Goal: Navigation & Orientation: Find specific page/section

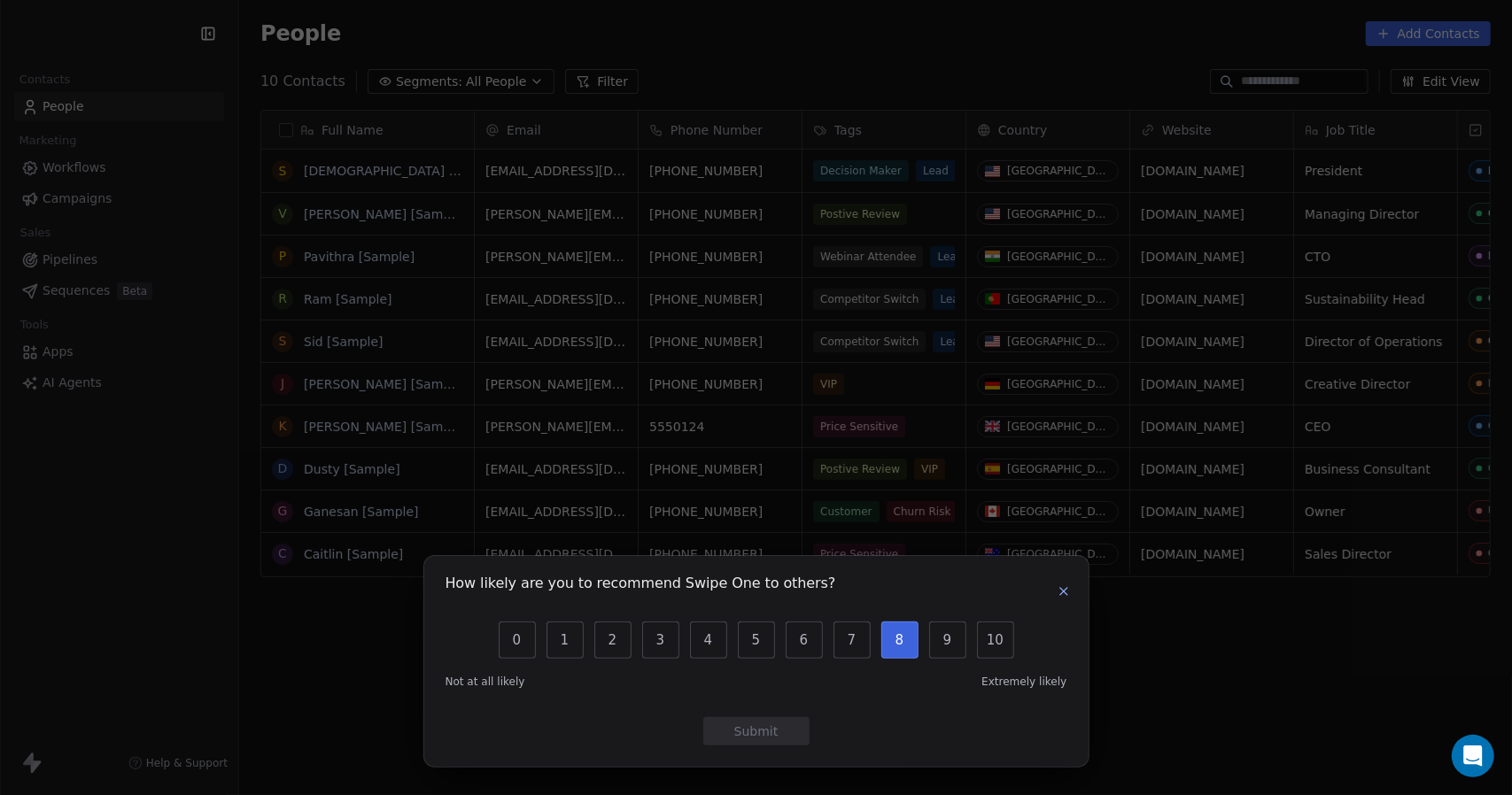
scroll to position [686, 1259]
click at [1070, 594] on button "button" at bounding box center [1063, 591] width 21 height 21
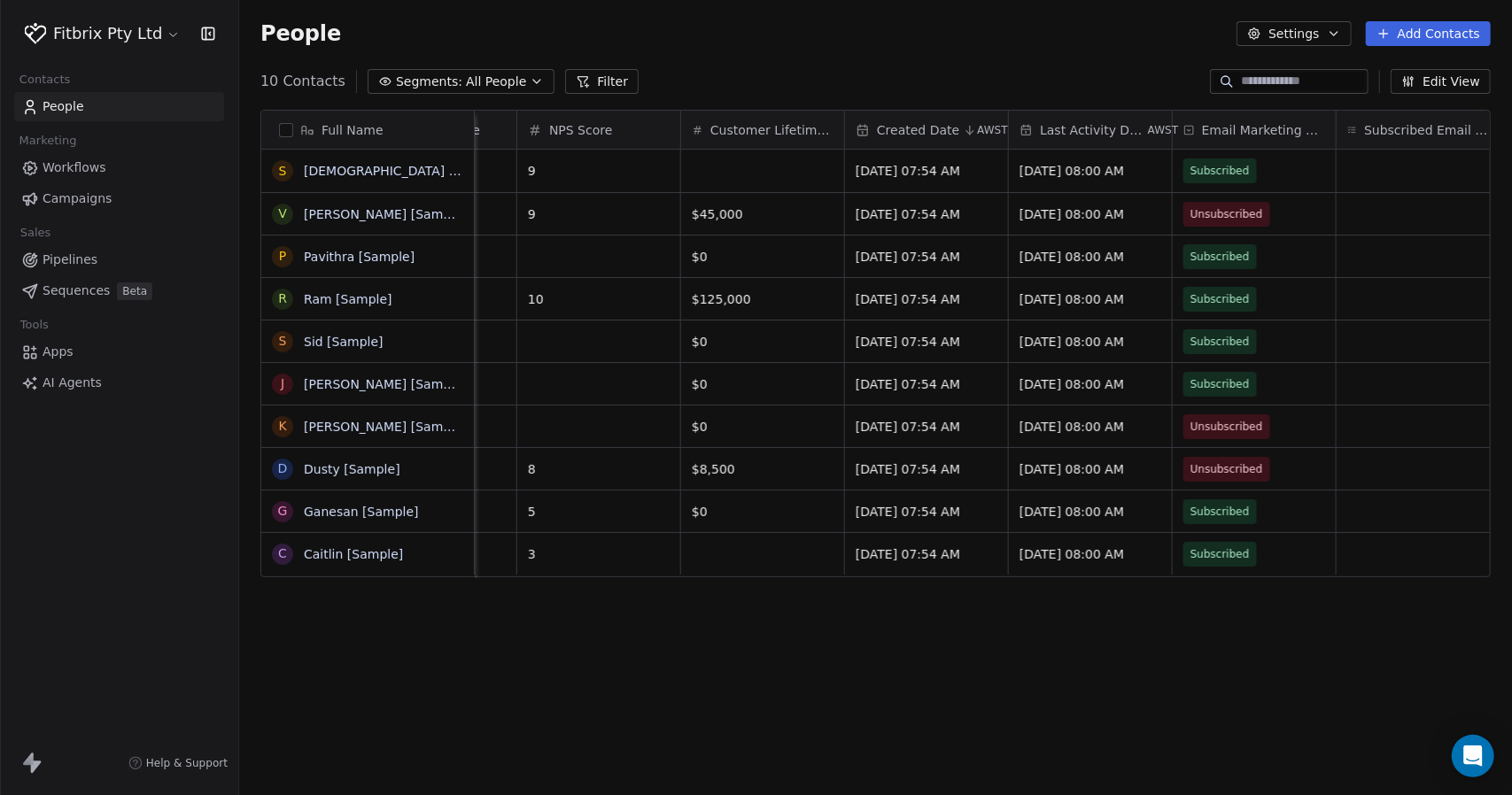
scroll to position [0, 1333]
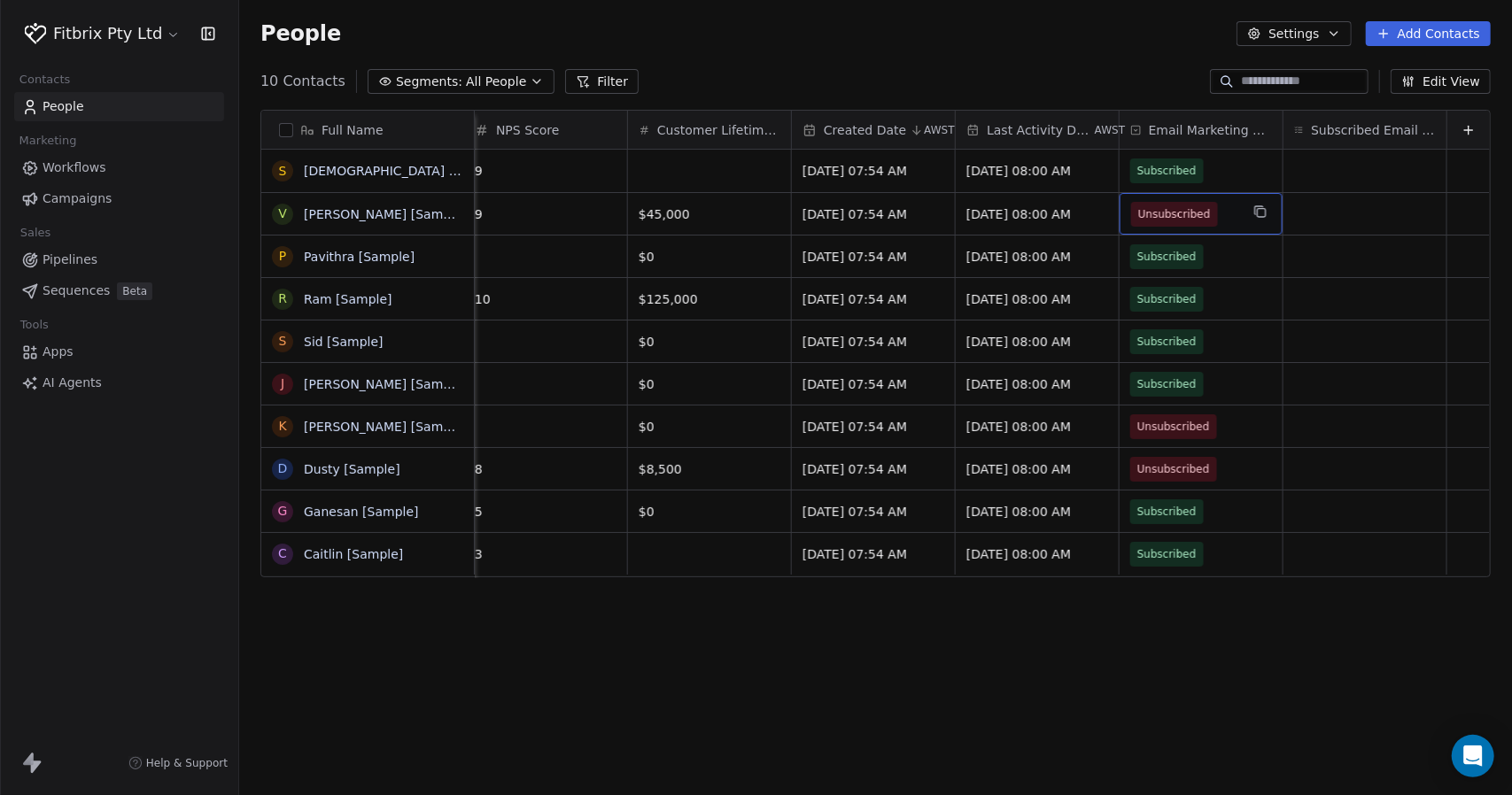
click at [82, 171] on span "Workflows" at bounding box center [74, 167] width 63 height 18
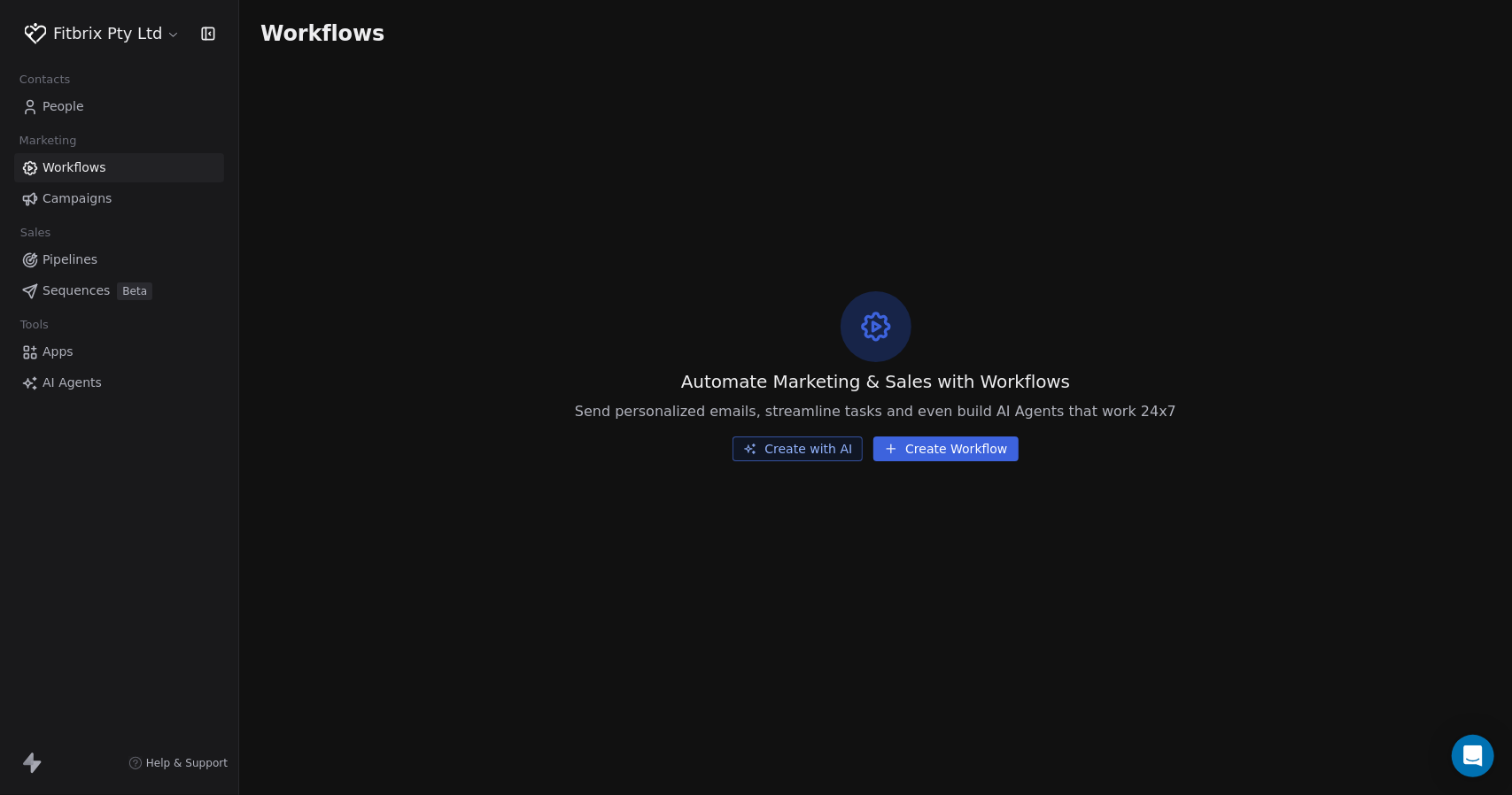
click at [81, 202] on span "Campaigns" at bounding box center [77, 198] width 69 height 18
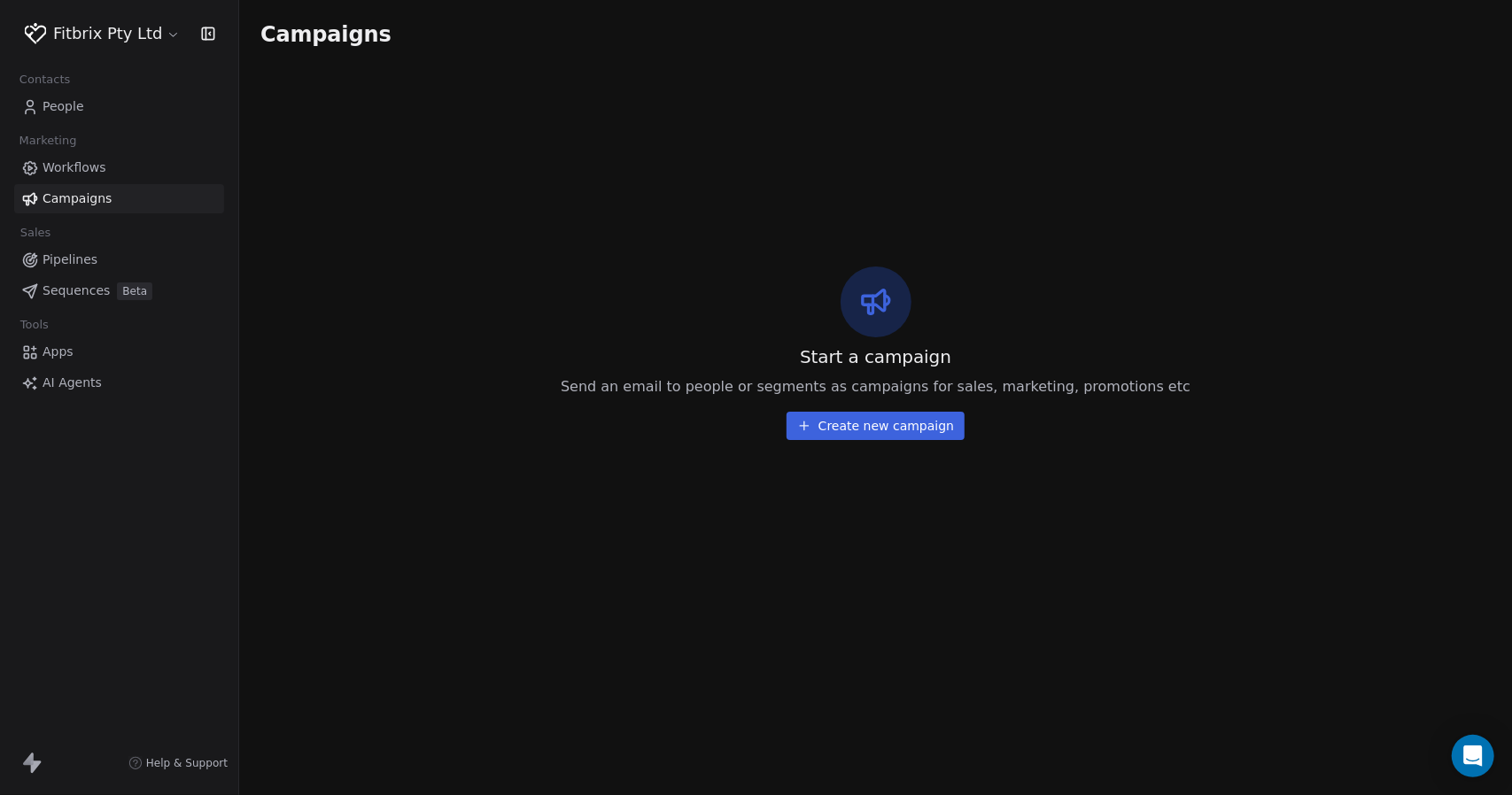
click at [117, 265] on link "Pipelines" at bounding box center [119, 259] width 209 height 29
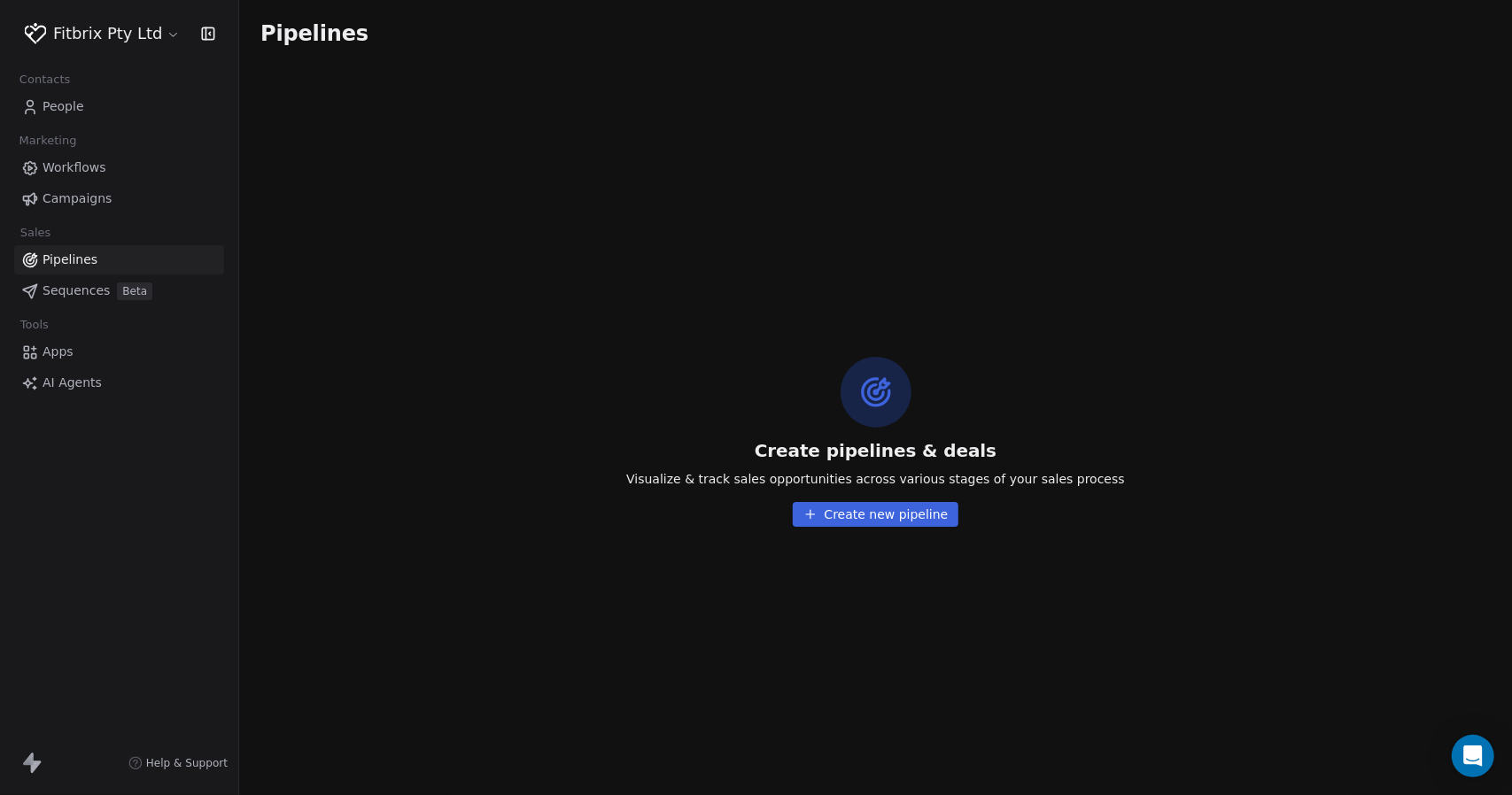
click at [66, 281] on span "Sequences" at bounding box center [76, 290] width 67 height 18
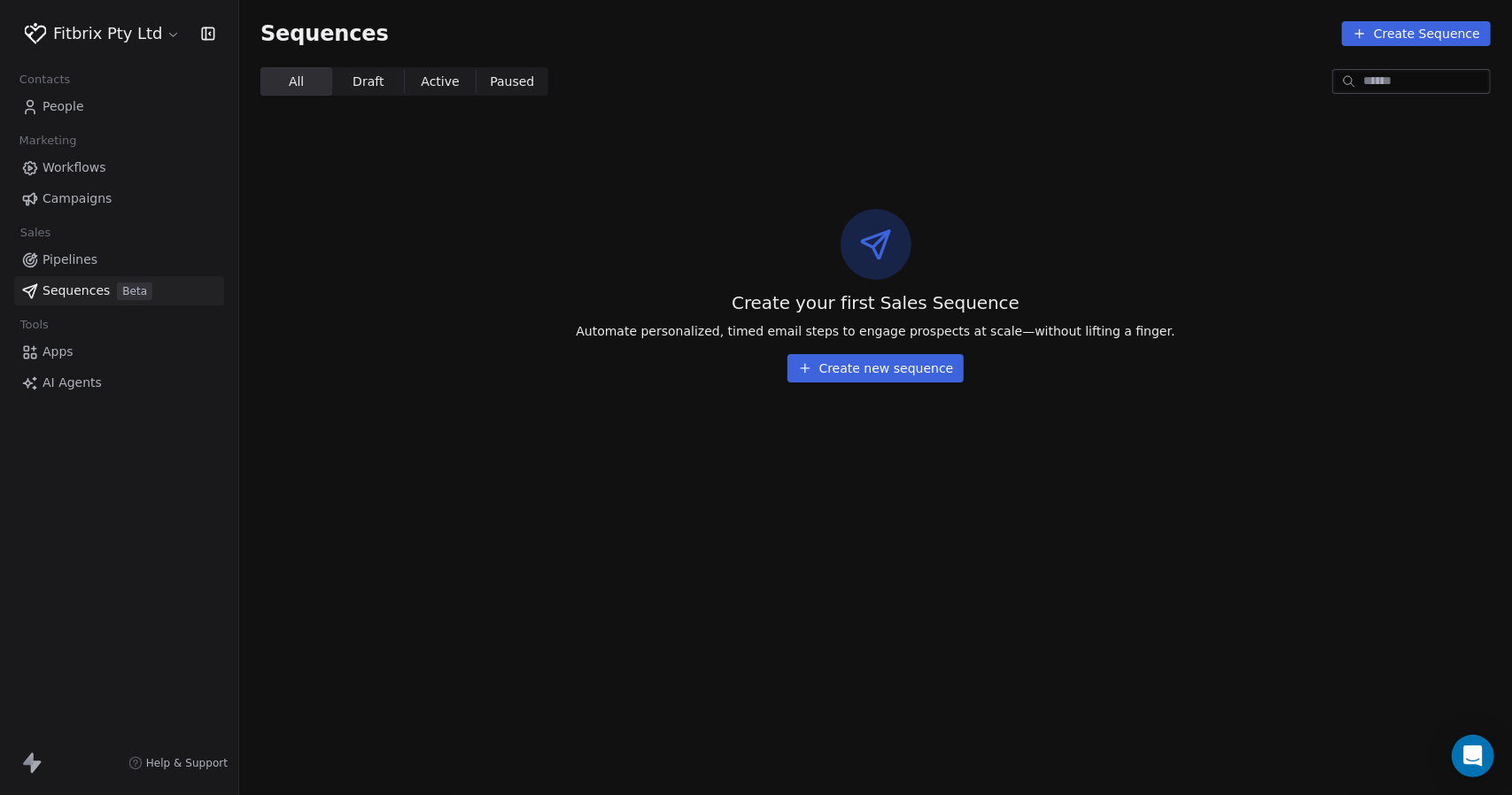
click at [380, 89] on span "Draft Draft" at bounding box center [368, 81] width 72 height 28
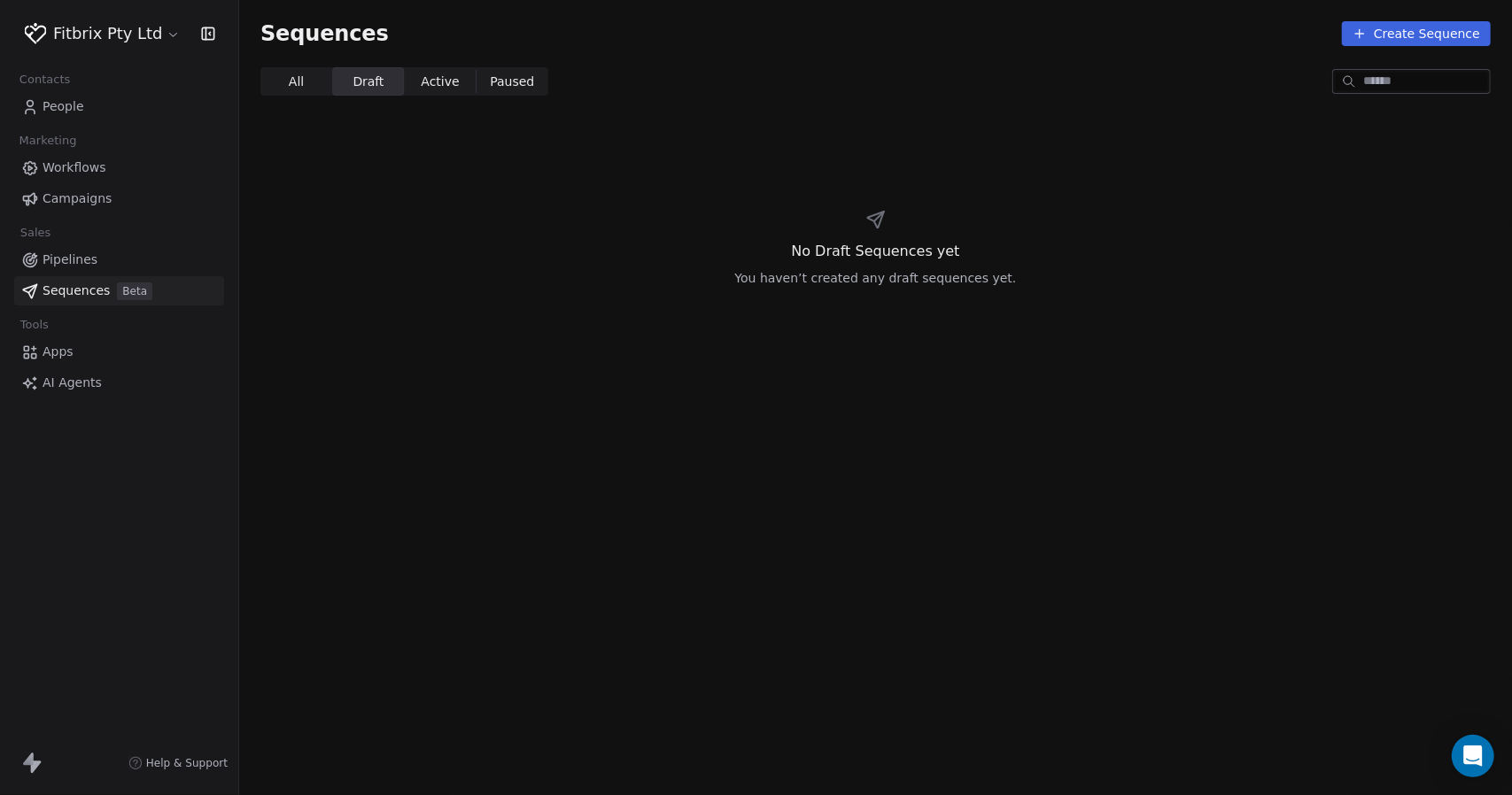
click at [437, 87] on span "Active" at bounding box center [440, 82] width 38 height 18
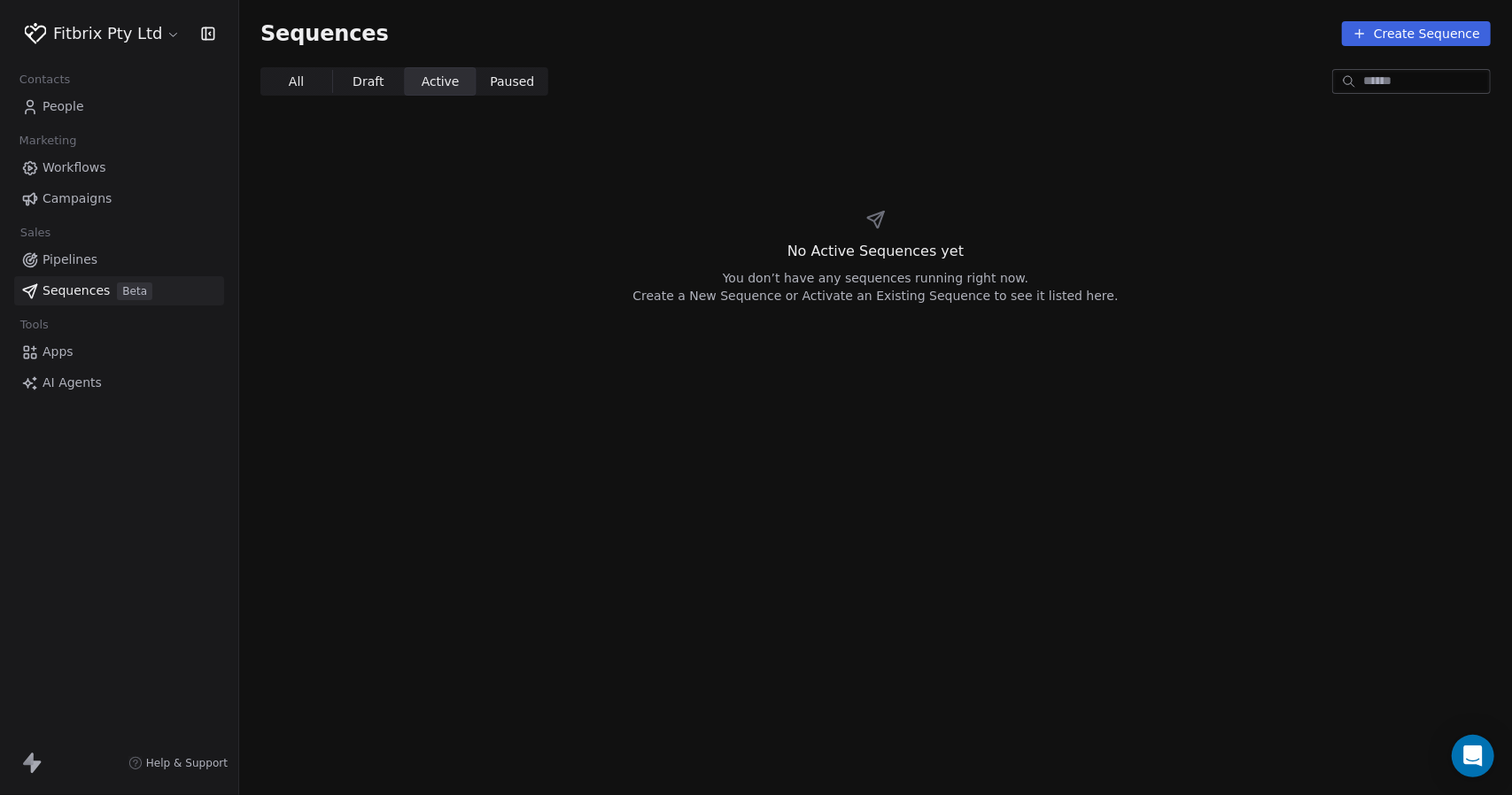
click at [500, 85] on span "Paused" at bounding box center [512, 82] width 44 height 18
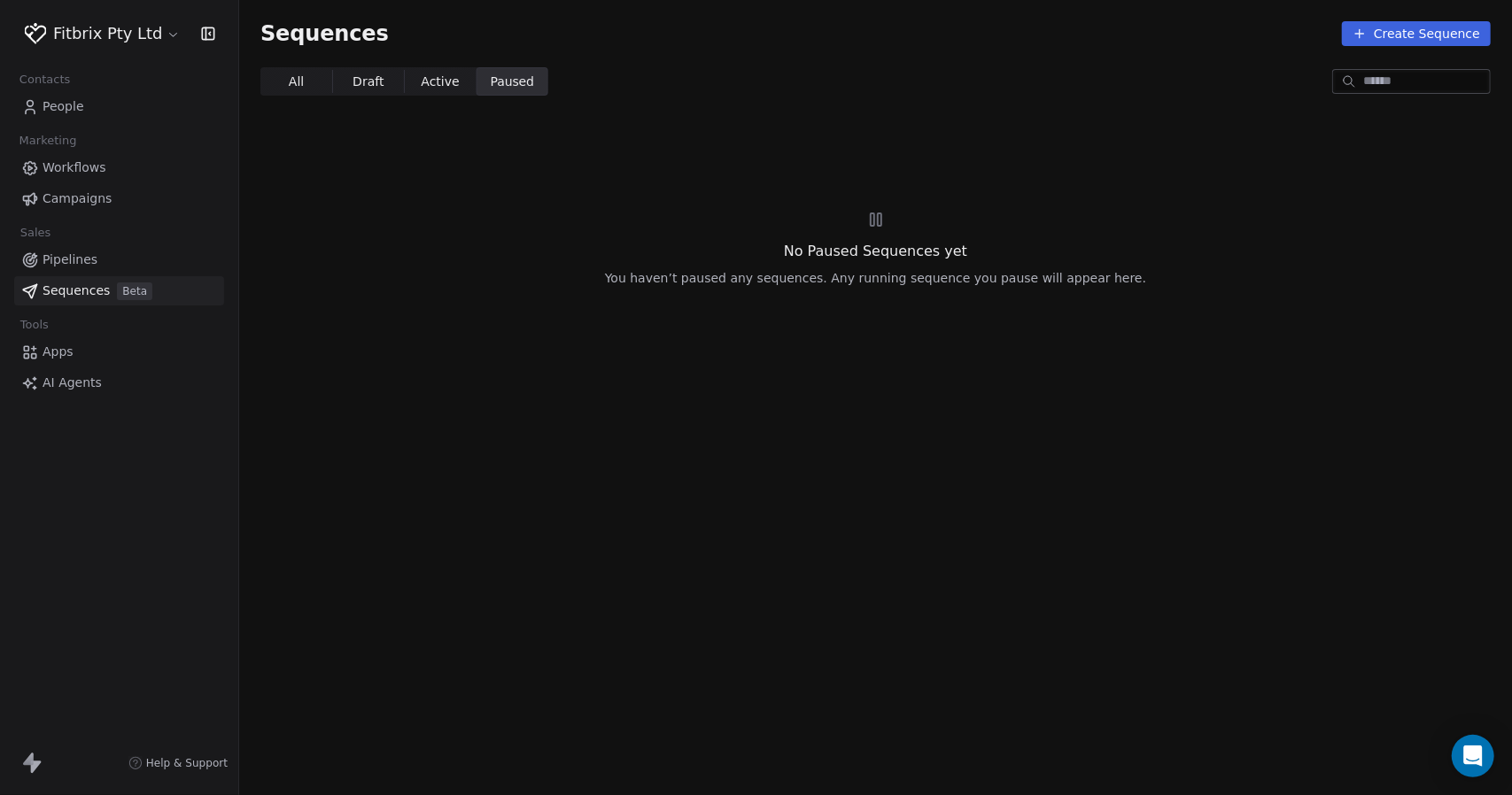
click at [309, 78] on span "All All" at bounding box center [296, 81] width 72 height 28
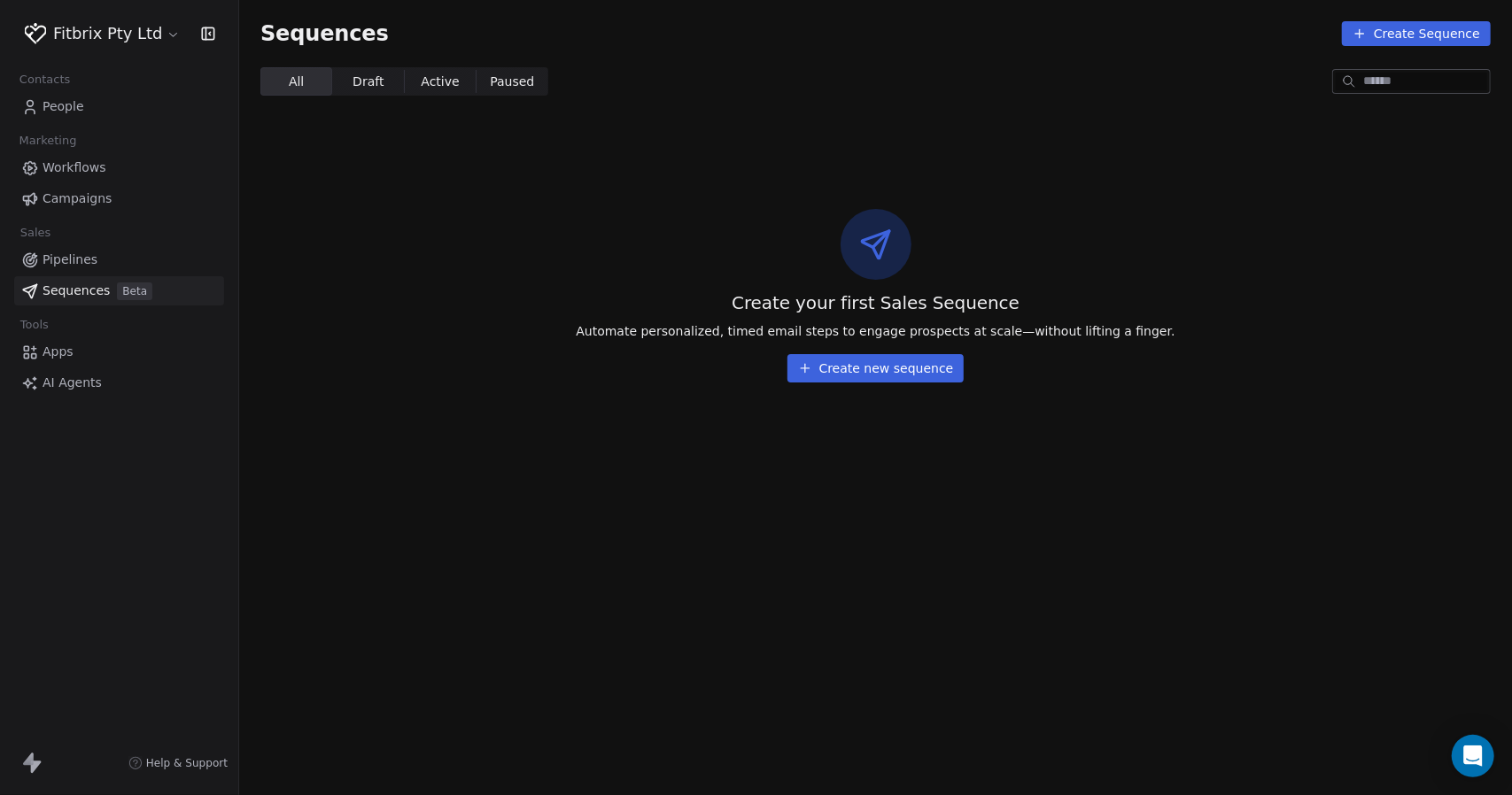
click at [59, 348] on span "Apps" at bounding box center [58, 351] width 31 height 18
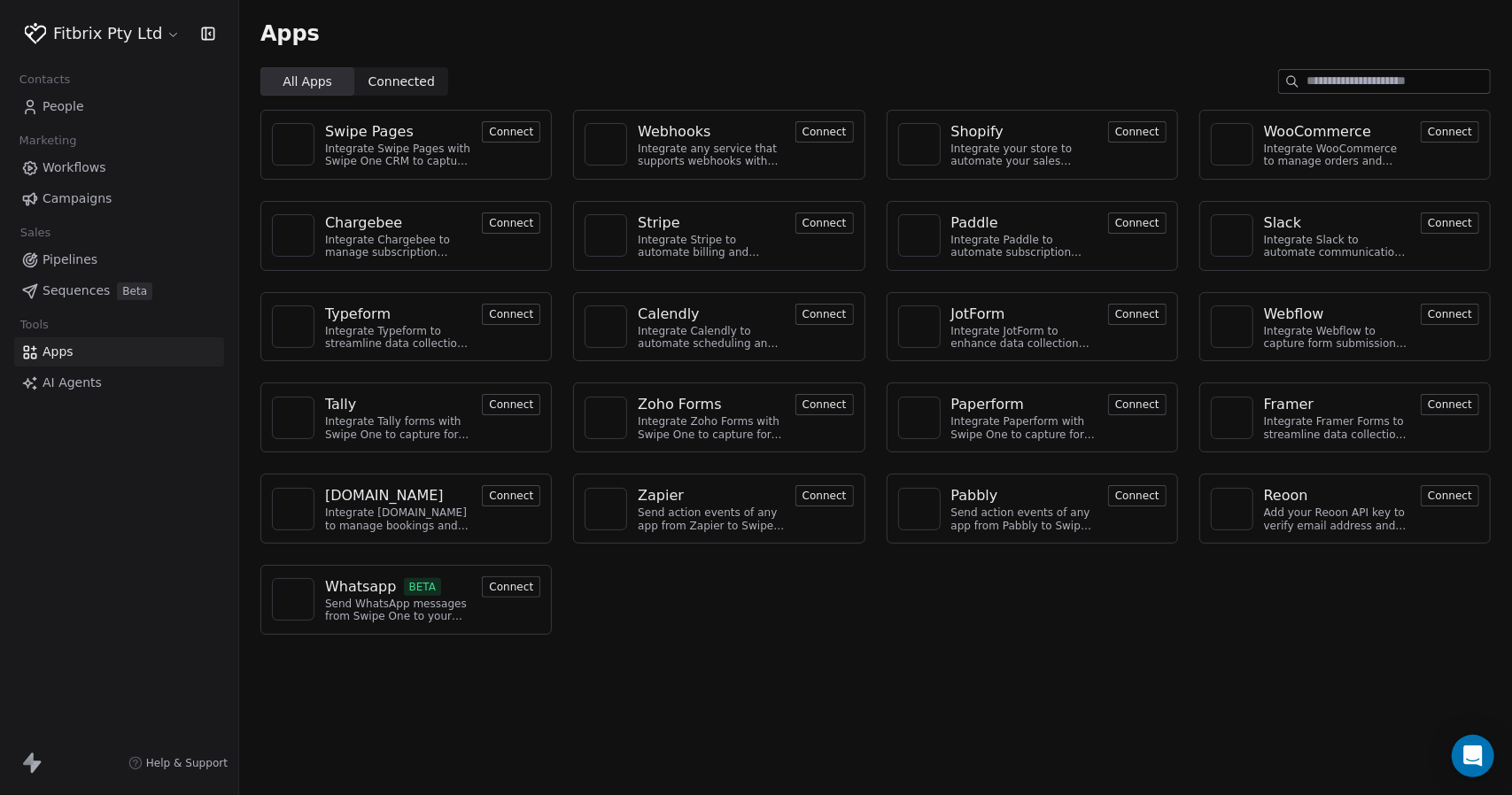
click at [418, 73] on span "Connected" at bounding box center [401, 82] width 66 height 18
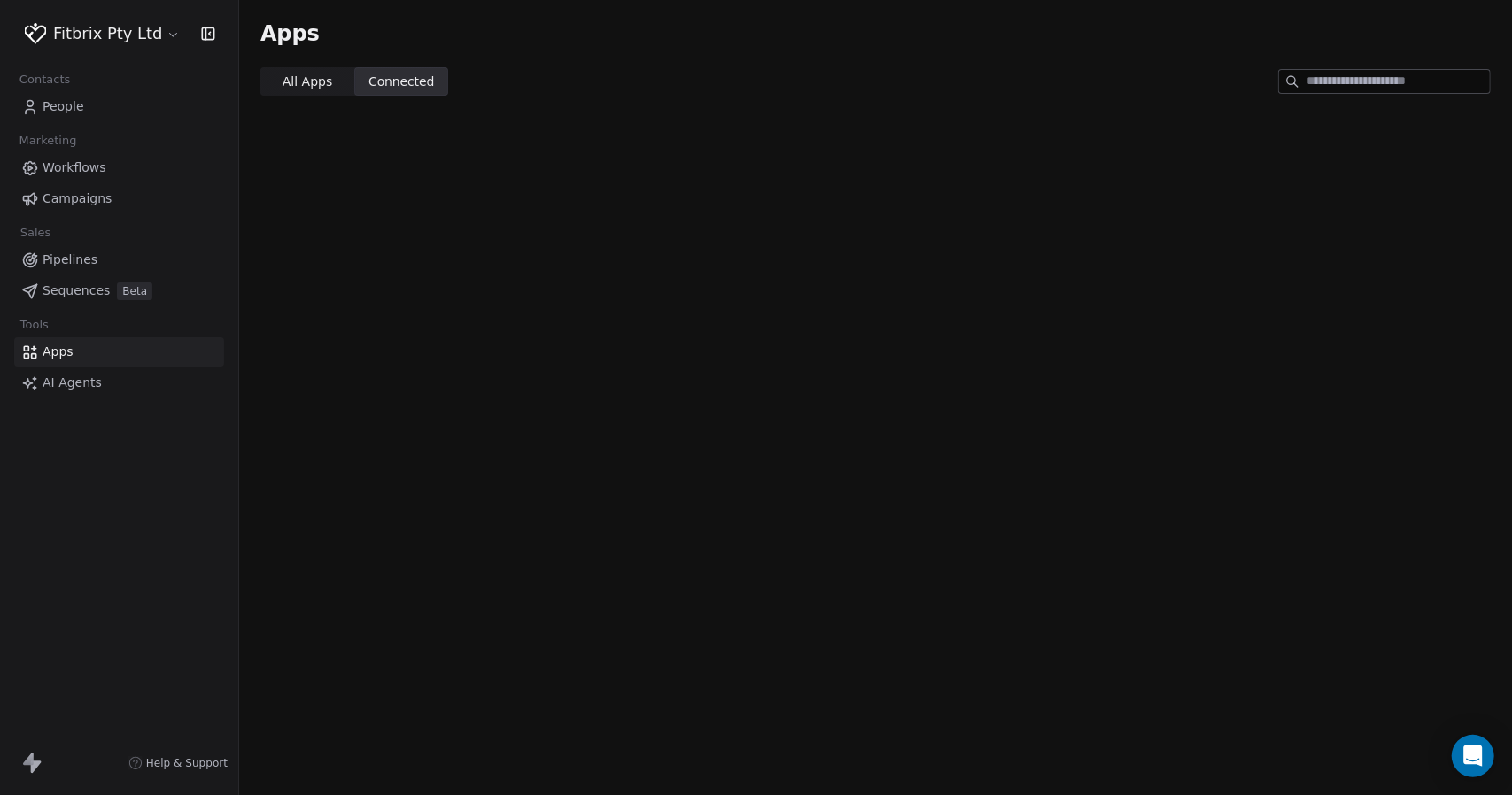
click at [290, 64] on div "Apps" at bounding box center [875, 34] width 1273 height 67
click at [306, 89] on span "All Apps" at bounding box center [307, 82] width 50 height 18
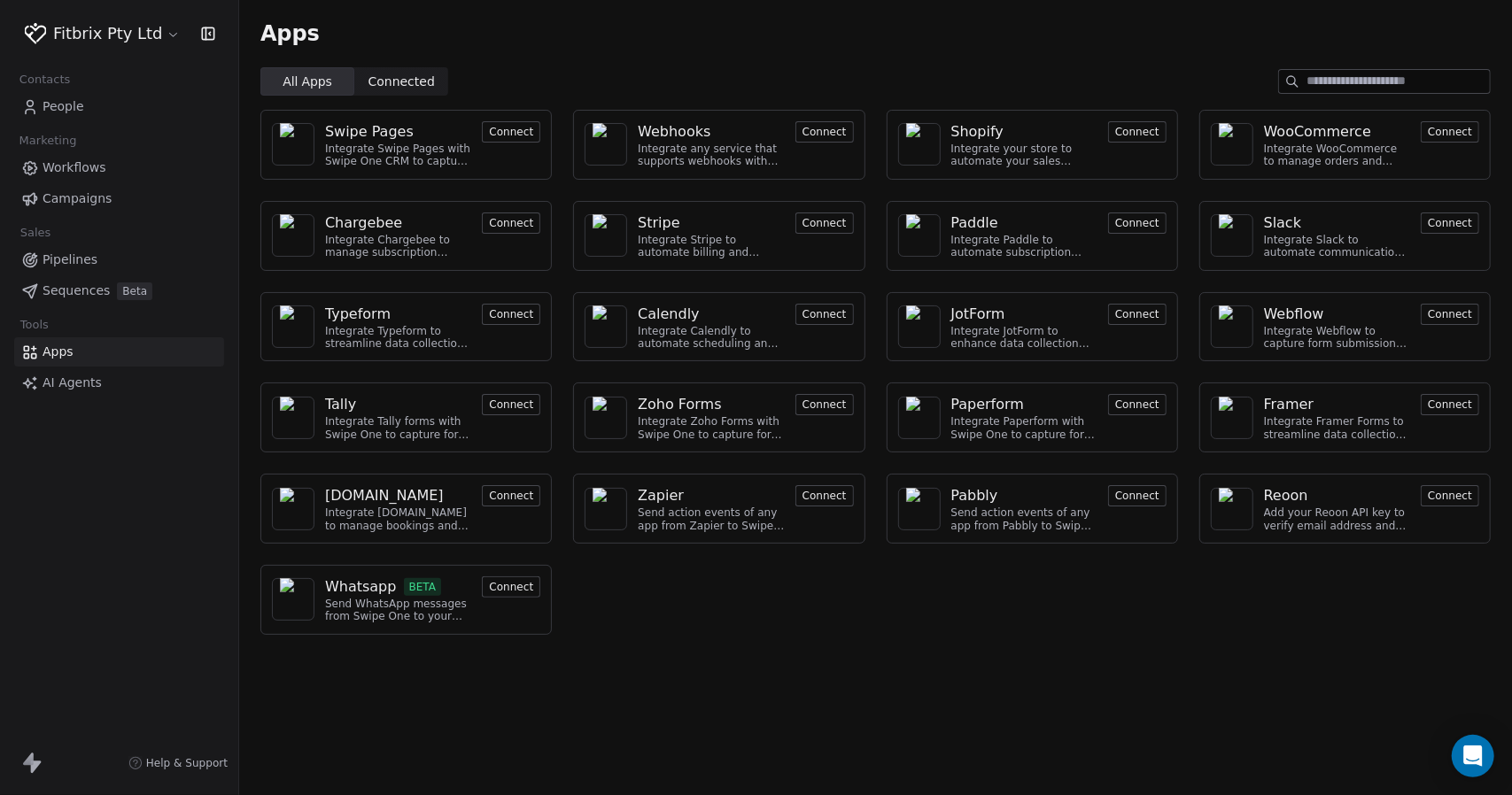
click at [1300, 314] on div "Webflow" at bounding box center [1293, 314] width 61 height 21
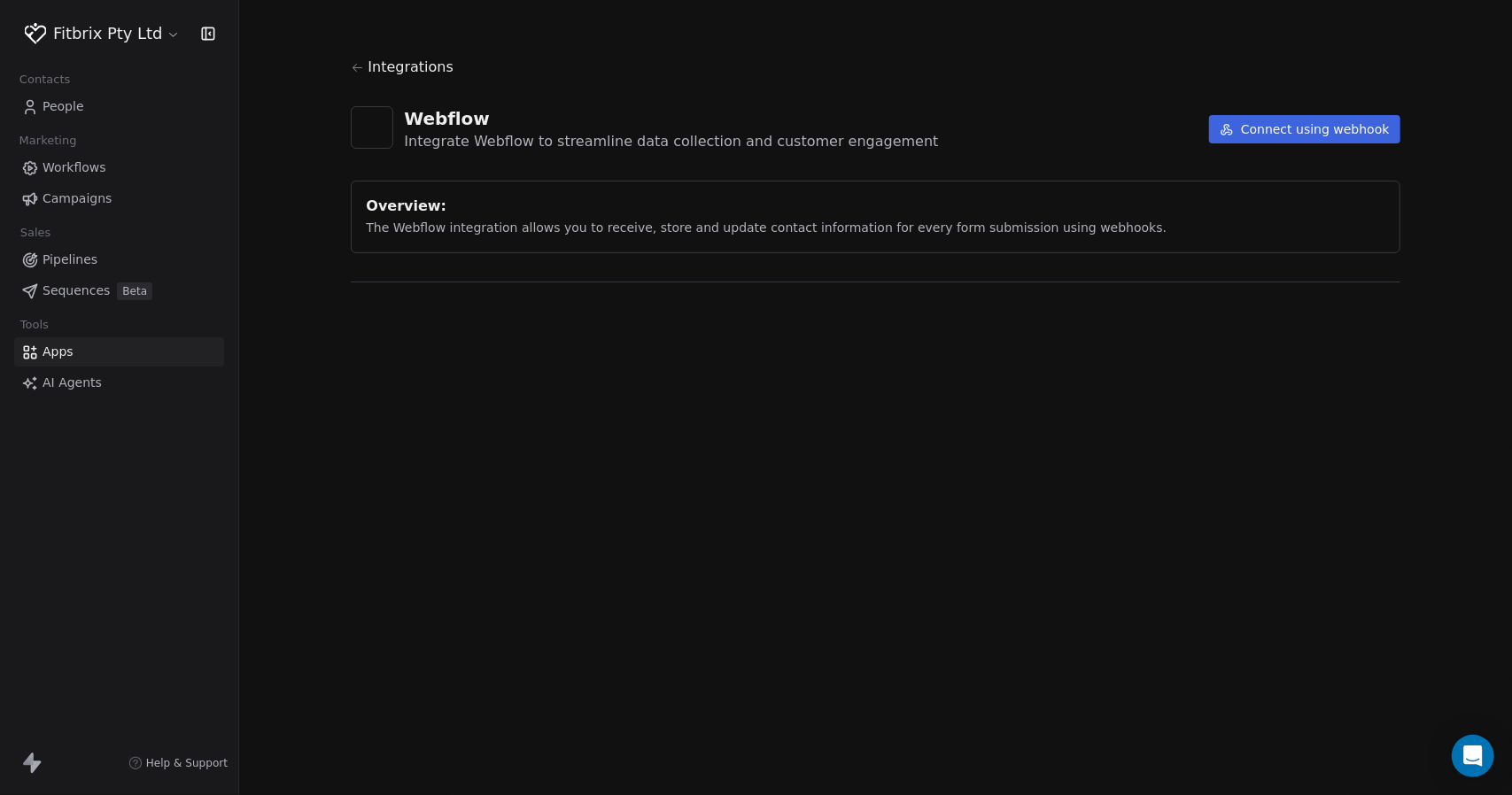
click at [1227, 341] on section "Integrations Webflow Integrate Webflow to streamline data collection and custom…" at bounding box center [875, 183] width 1134 height 368
click at [351, 61] on icon at bounding box center [357, 68] width 13 height 13
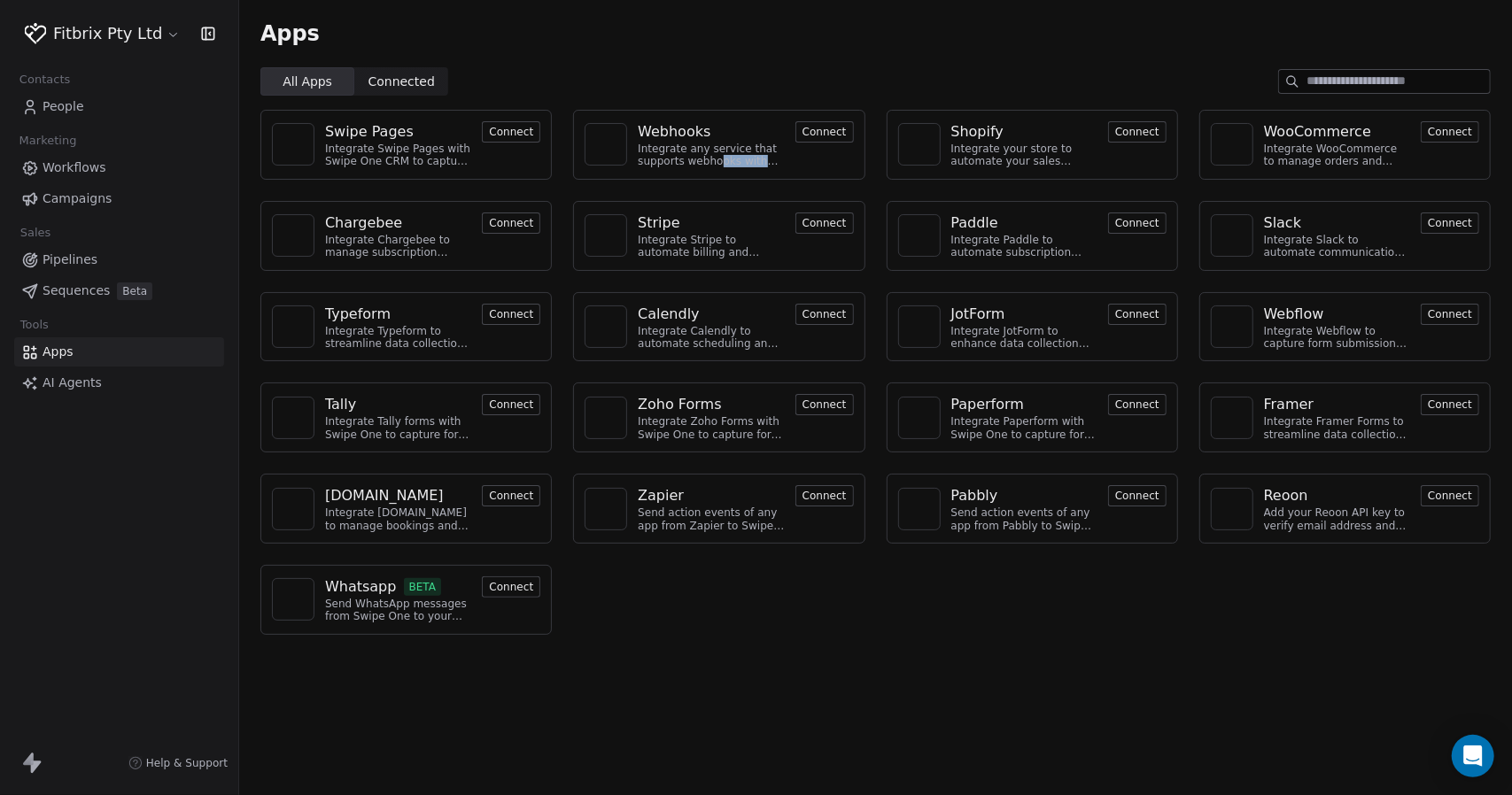
drag, startPoint x: 767, startPoint y: 159, endPoint x: 719, endPoint y: 164, distance: 48.3
click at [719, 164] on div "Integrate any service that supports webhooks with Swipe One to capture and auto…" at bounding box center [711, 155] width 146 height 26
click at [356, 75] on span "Connected Connected" at bounding box center [402, 81] width 94 height 28
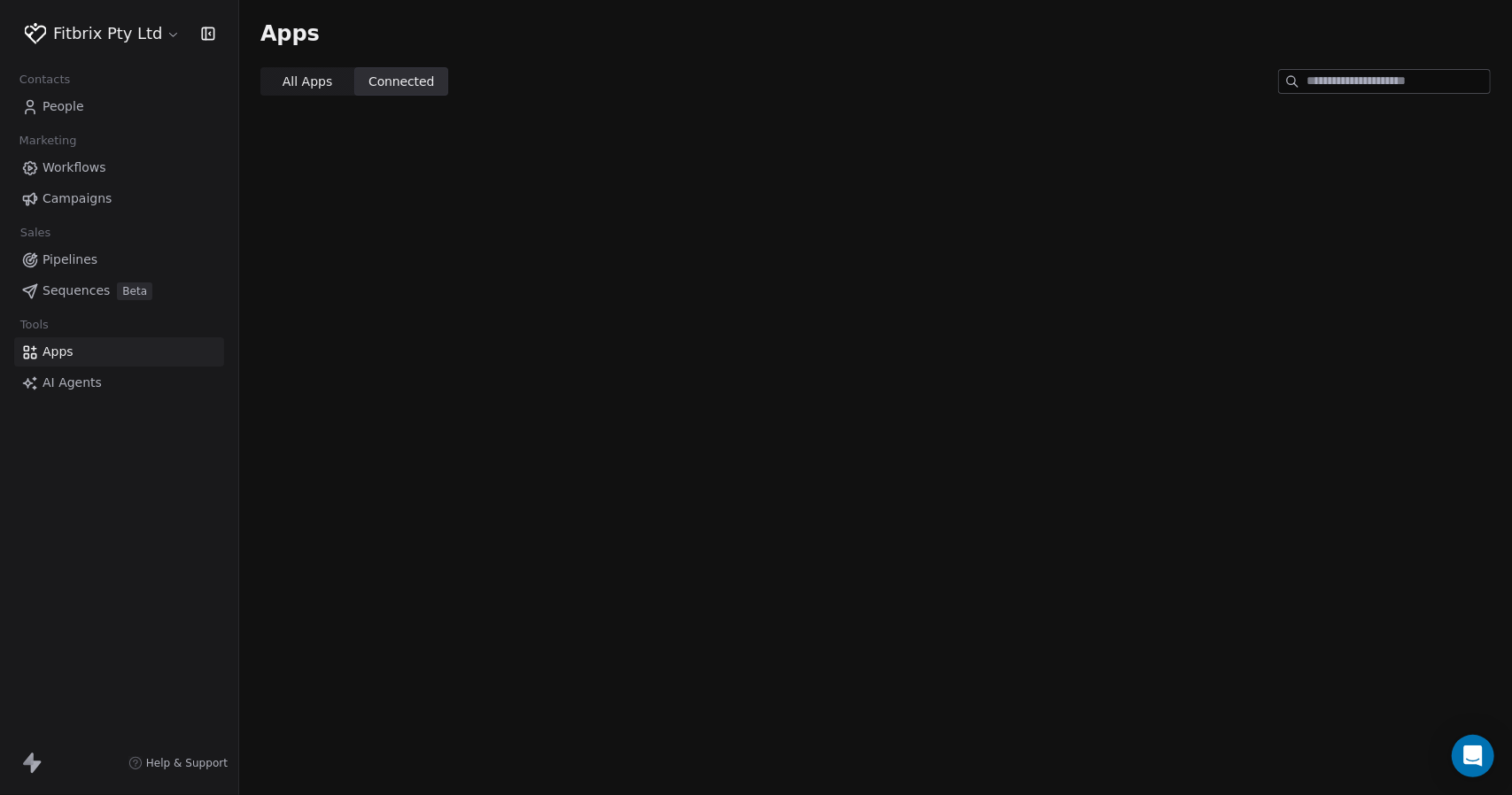
click at [356, 75] on span "Connected Connected" at bounding box center [402, 81] width 94 height 28
click at [302, 74] on span "All Apps" at bounding box center [307, 82] width 50 height 18
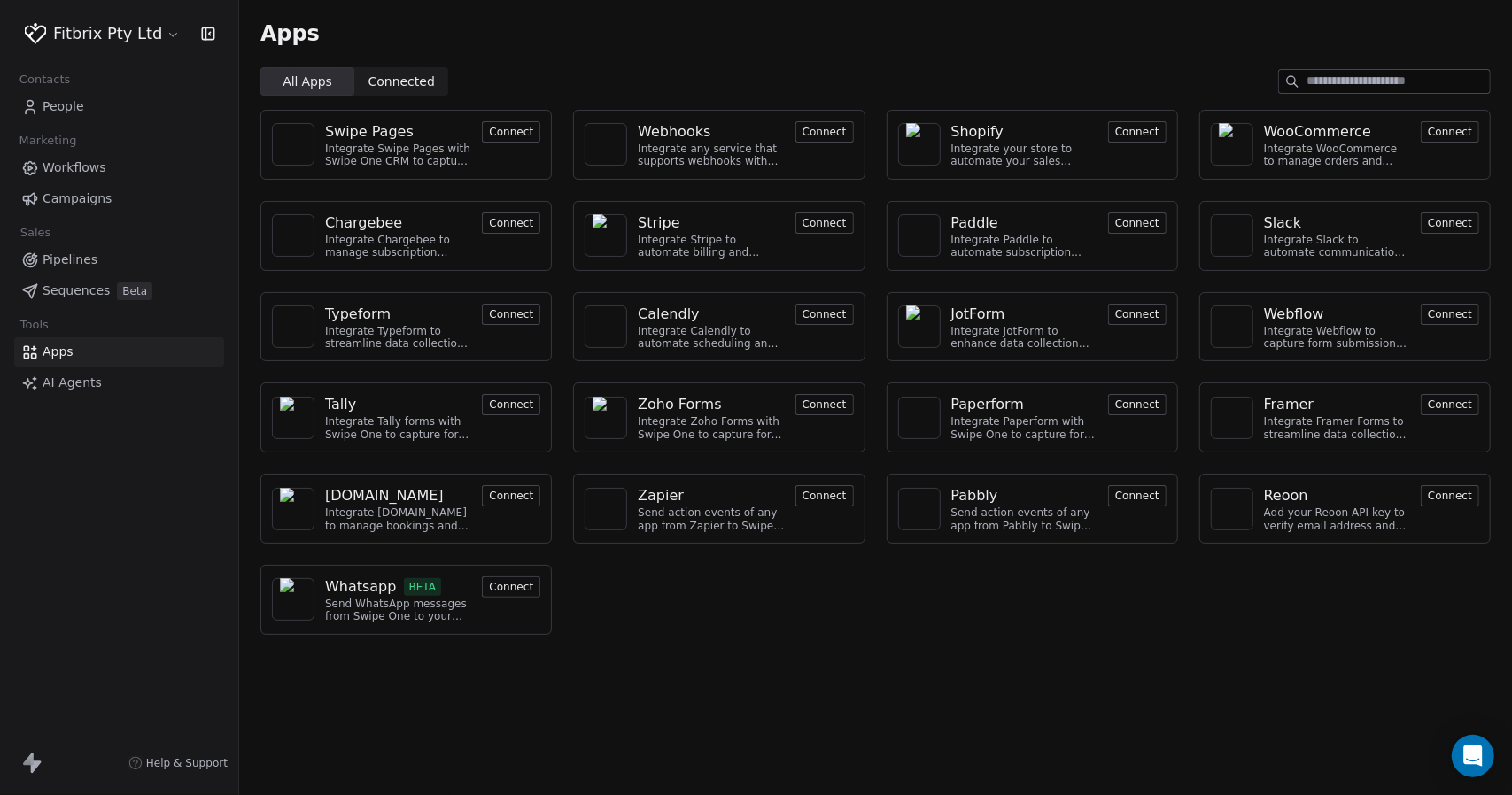
click at [72, 383] on span "AI Agents" at bounding box center [72, 382] width 60 height 18
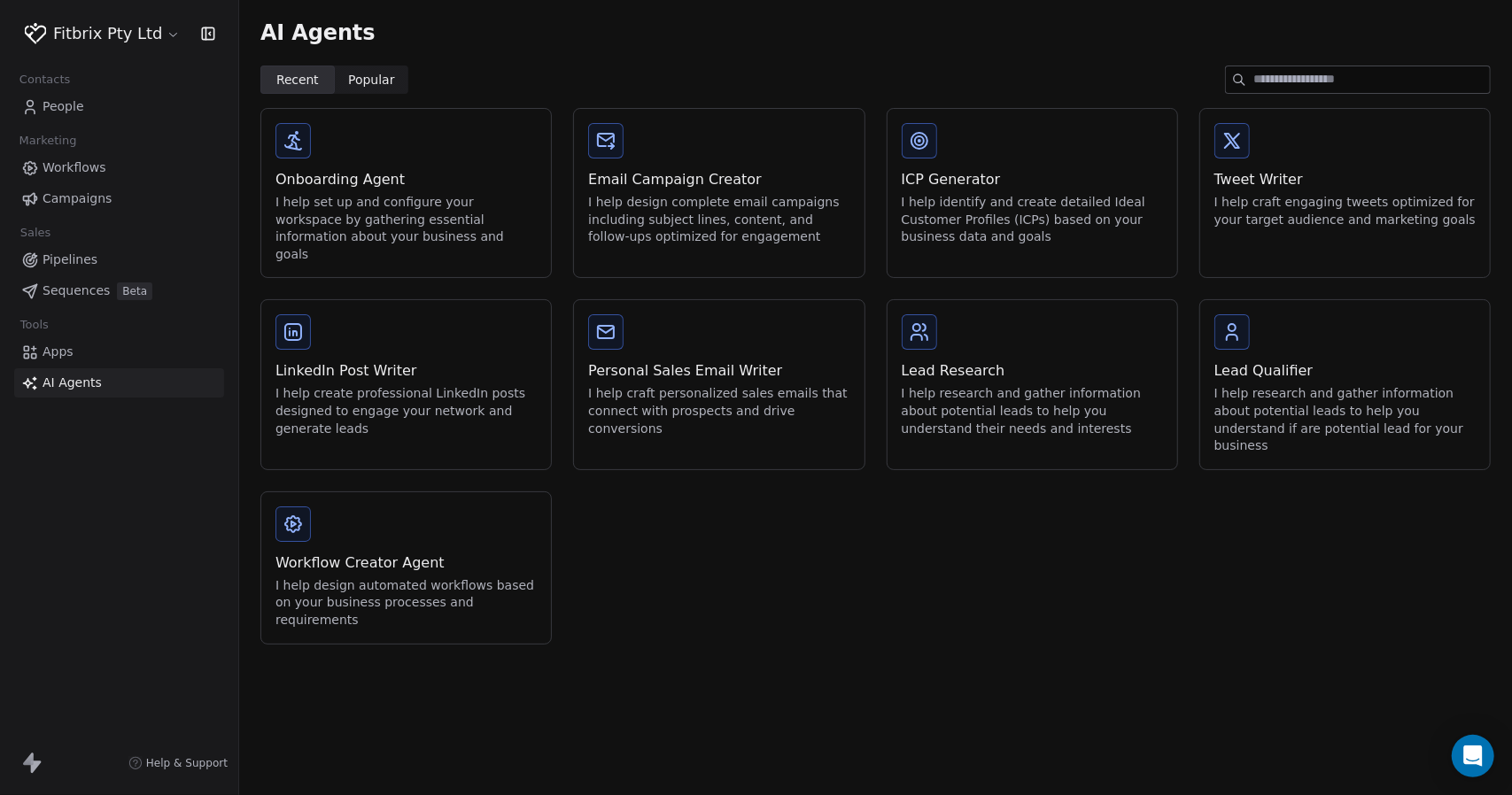
click at [147, 21] on html "Fitbrix Pty Ltd Contacts People Marketing Workflows Campaigns Sales Pipelines S…" at bounding box center [756, 398] width 1512 height 795
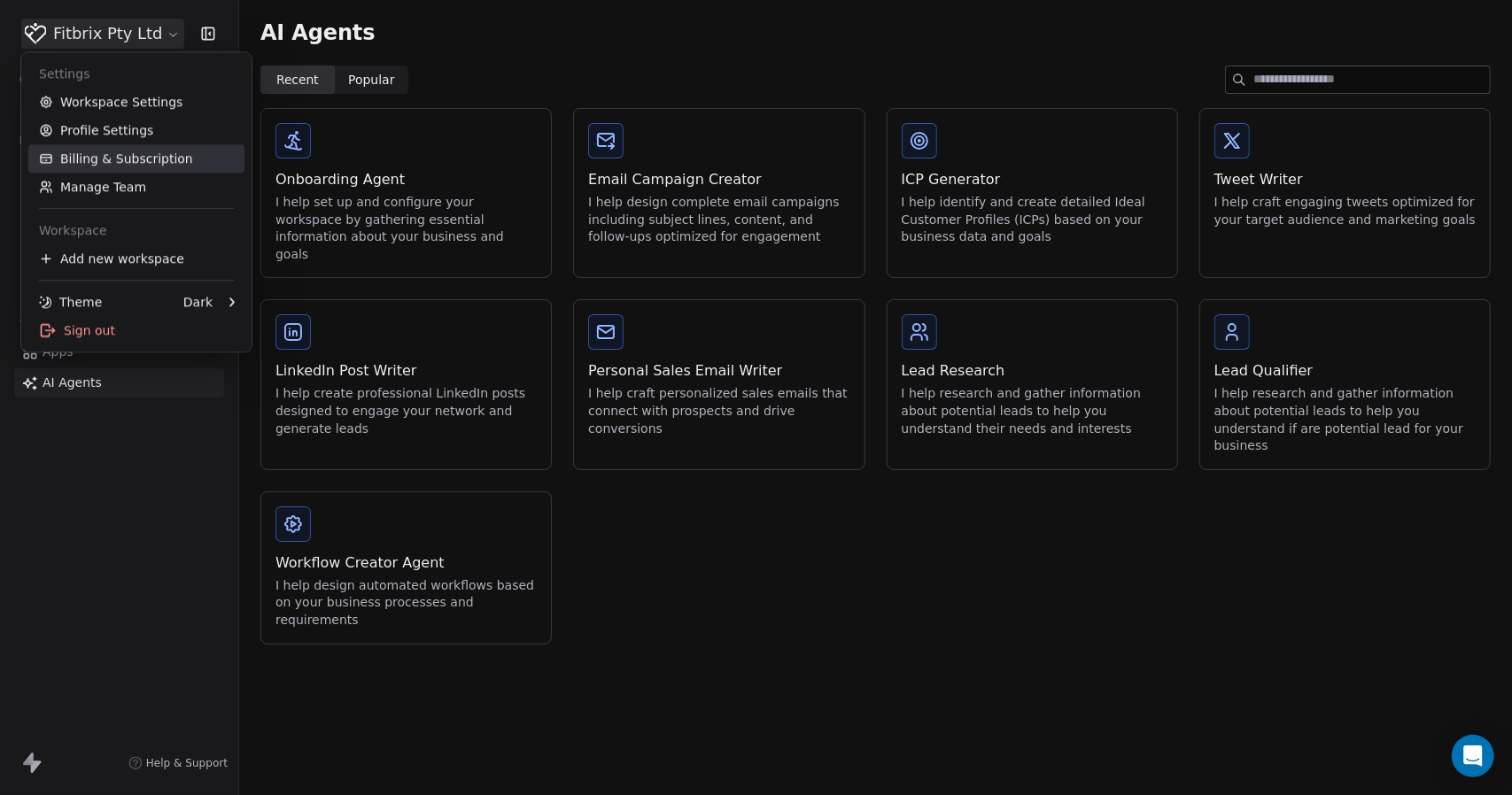
click at [117, 152] on link "Billing & Subscription" at bounding box center [135, 157] width 216 height 28
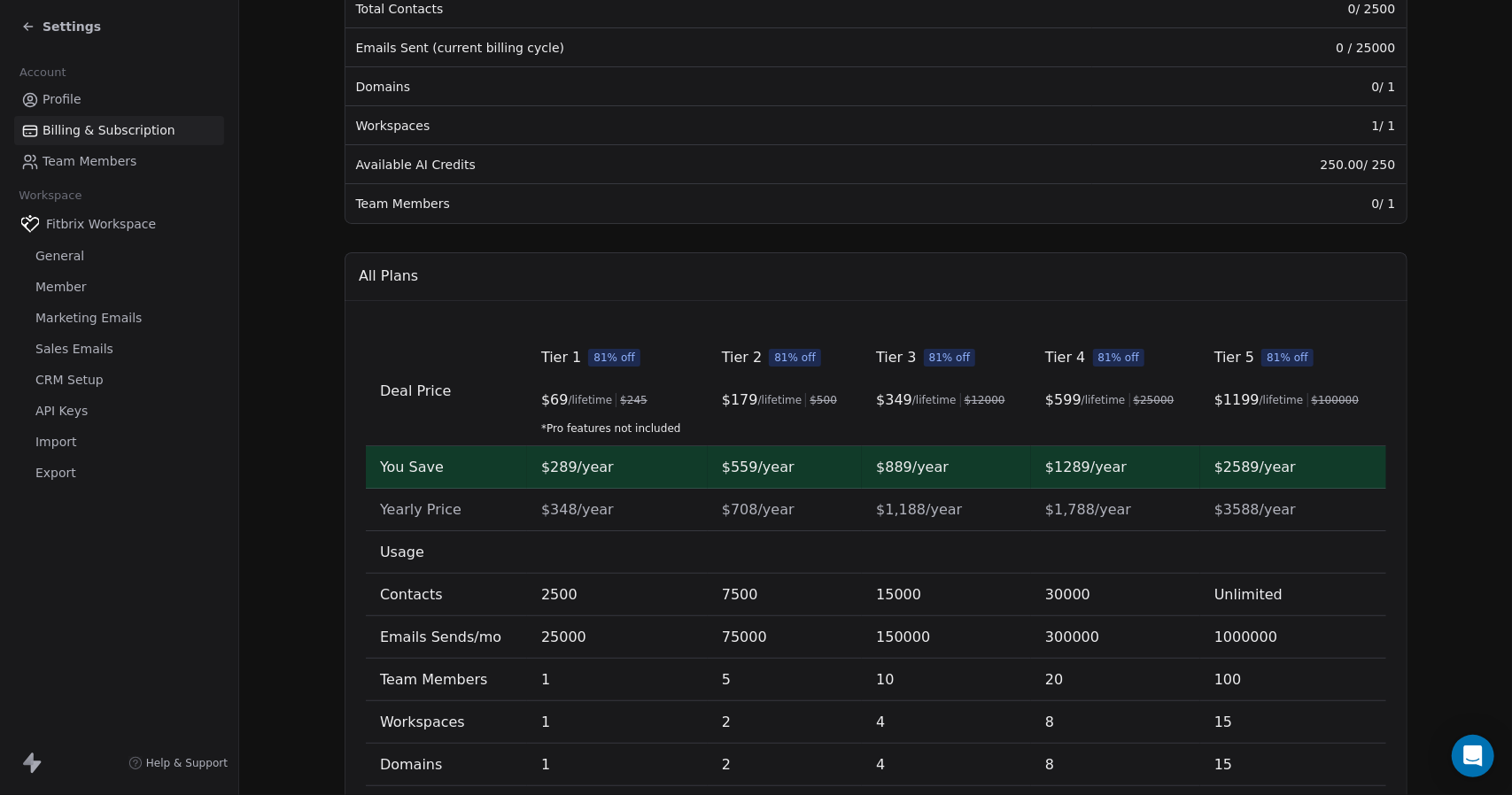
scroll to position [338, 0]
drag, startPoint x: 1247, startPoint y: 365, endPoint x: 1234, endPoint y: 362, distance: 13.3
click at [1234, 362] on span "Tier 5" at bounding box center [1232, 359] width 39 height 21
click at [1280, 419] on td "Tier 5 81% off $ 1199 /lifetime $ 100000" at bounding box center [1292, 393] width 186 height 109
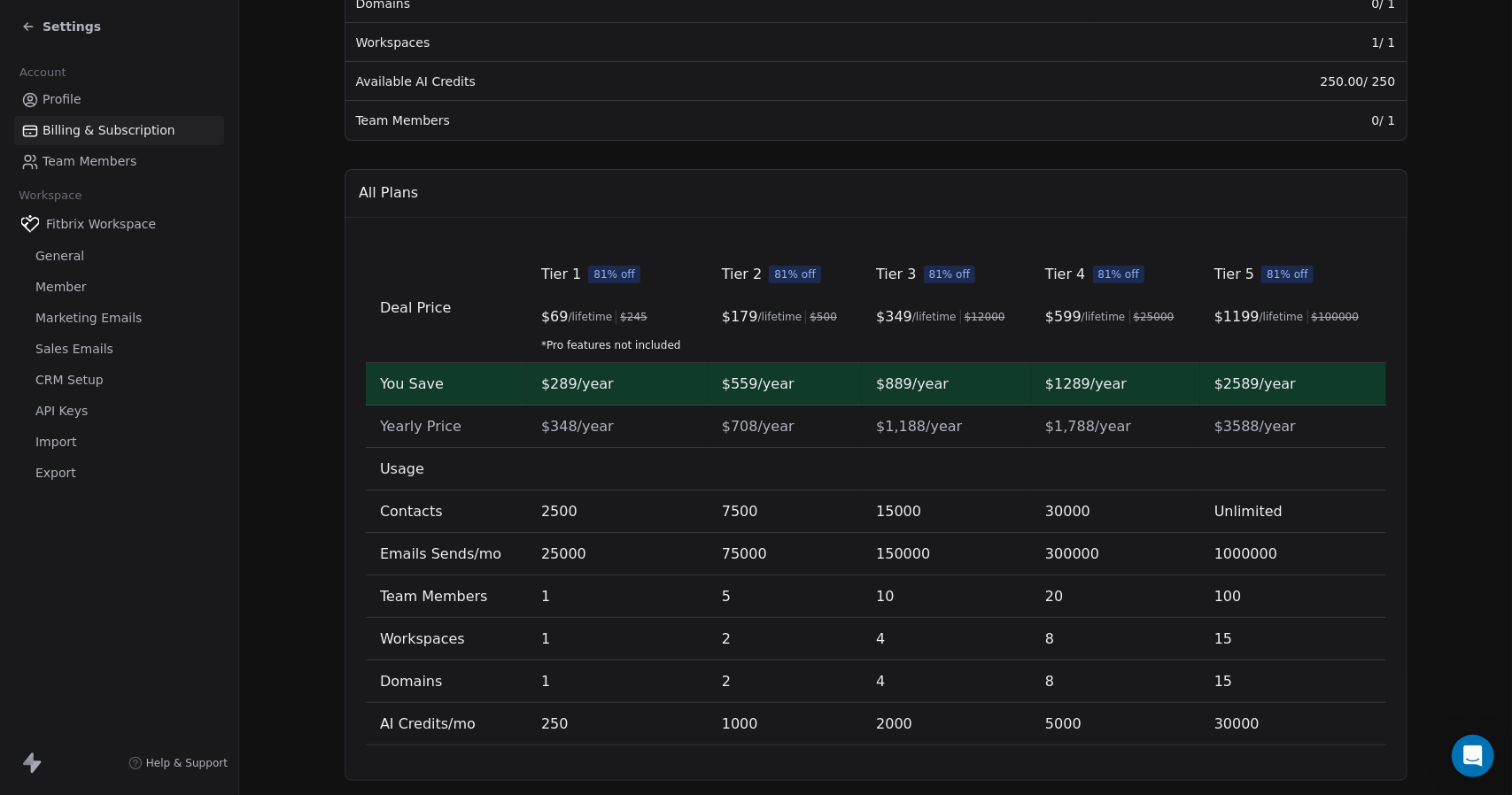
scroll to position [464, 0]
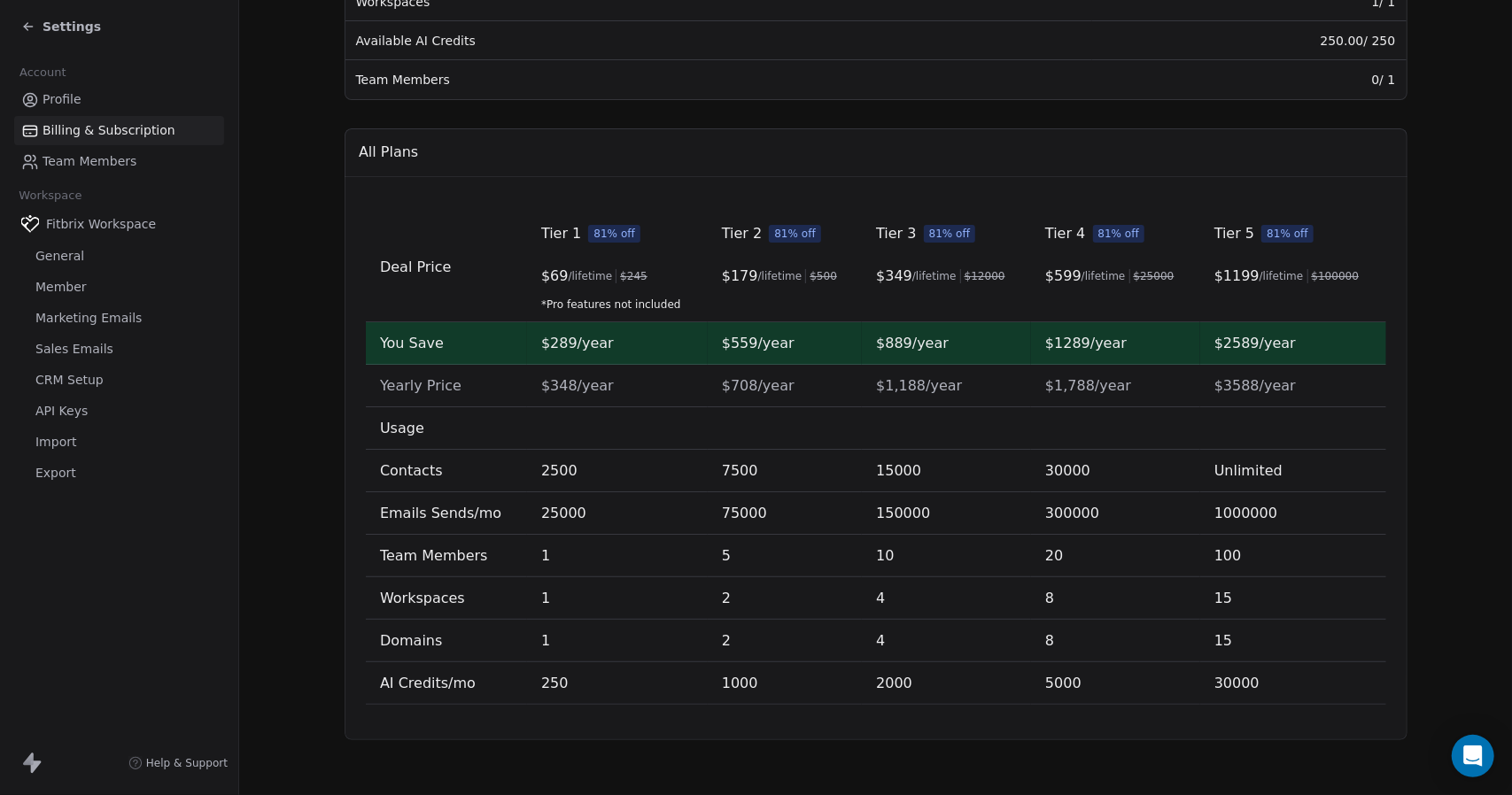
click at [80, 94] on link "Profile" at bounding box center [119, 99] width 209 height 29
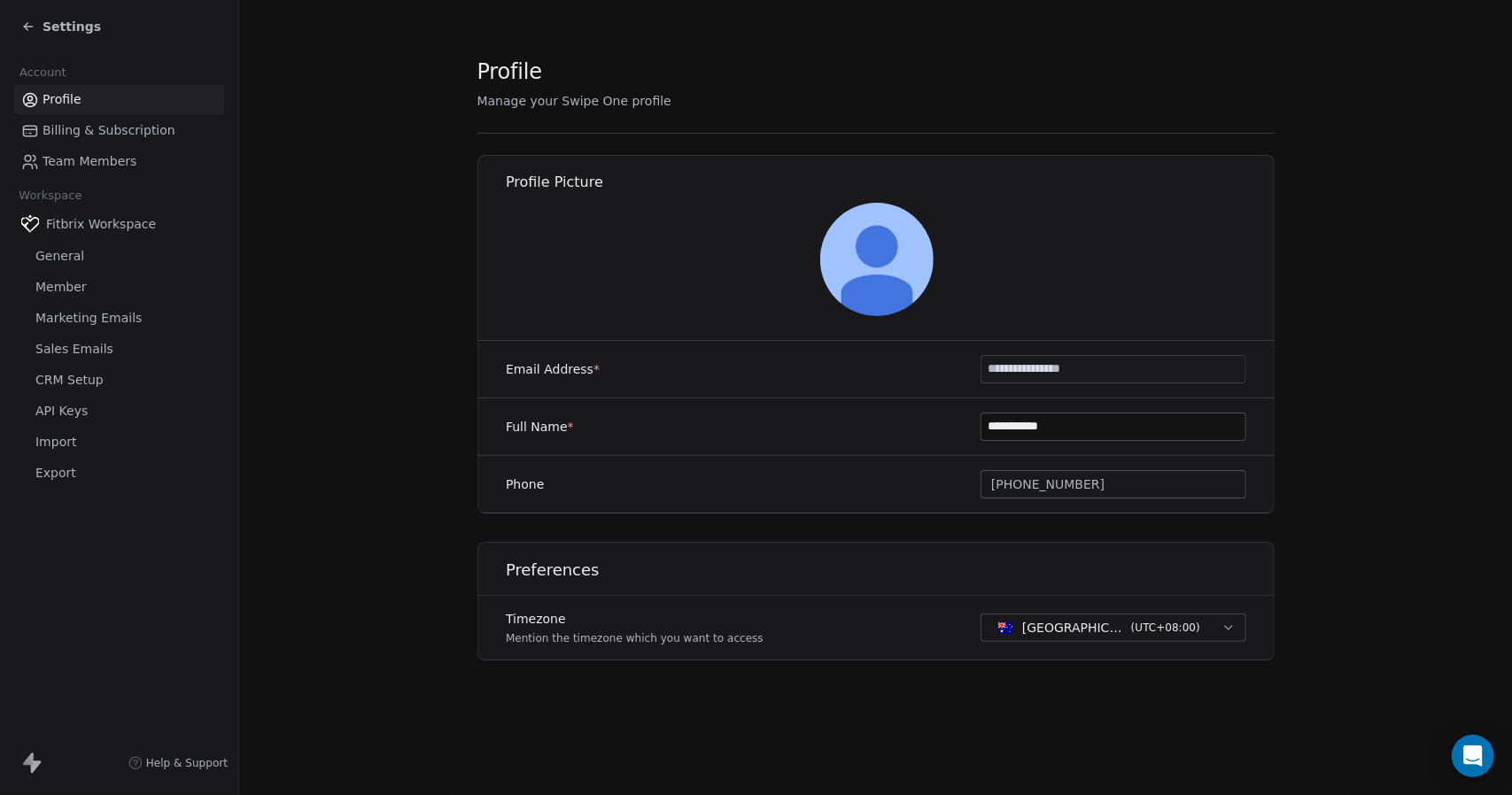
click at [66, 18] on span "Settings" at bounding box center [71, 26] width 59 height 17
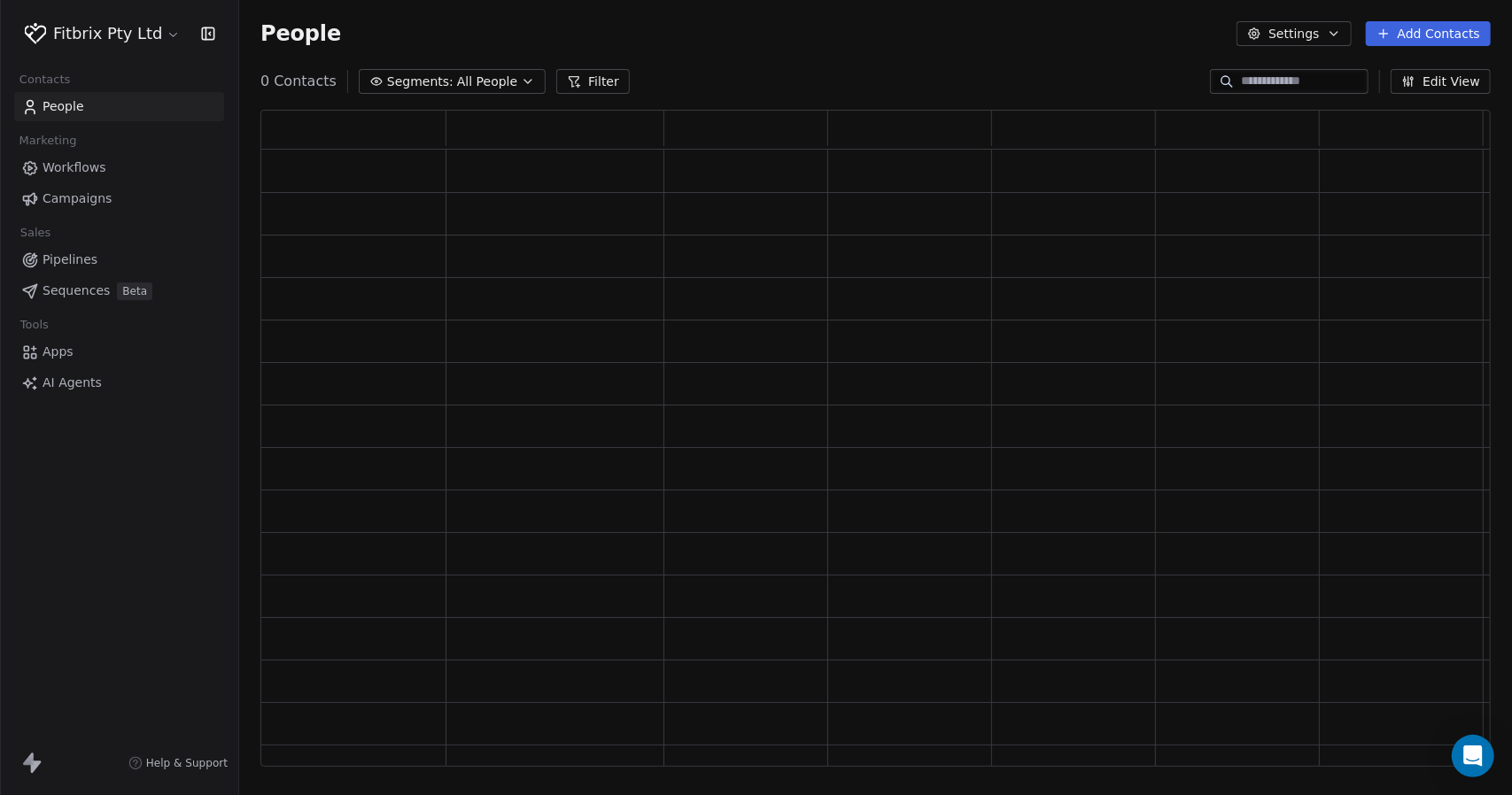
scroll to position [643, 1217]
click at [66, 383] on span "AI Agents" at bounding box center [72, 382] width 60 height 18
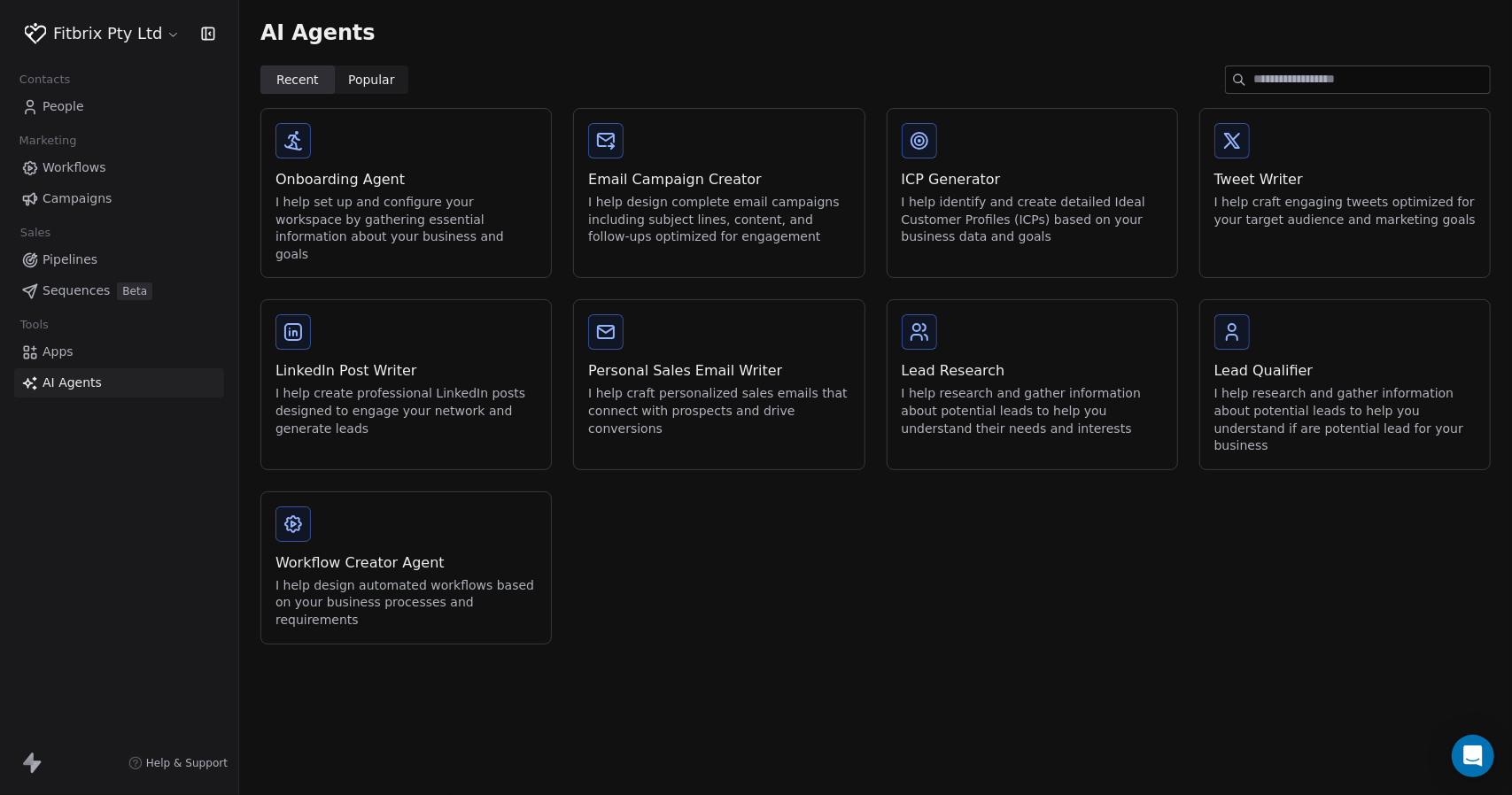
click at [322, 139] on div "Onboarding Agent I help set up and configure your workspace by gathering essent…" at bounding box center [405, 192] width 289 height 168
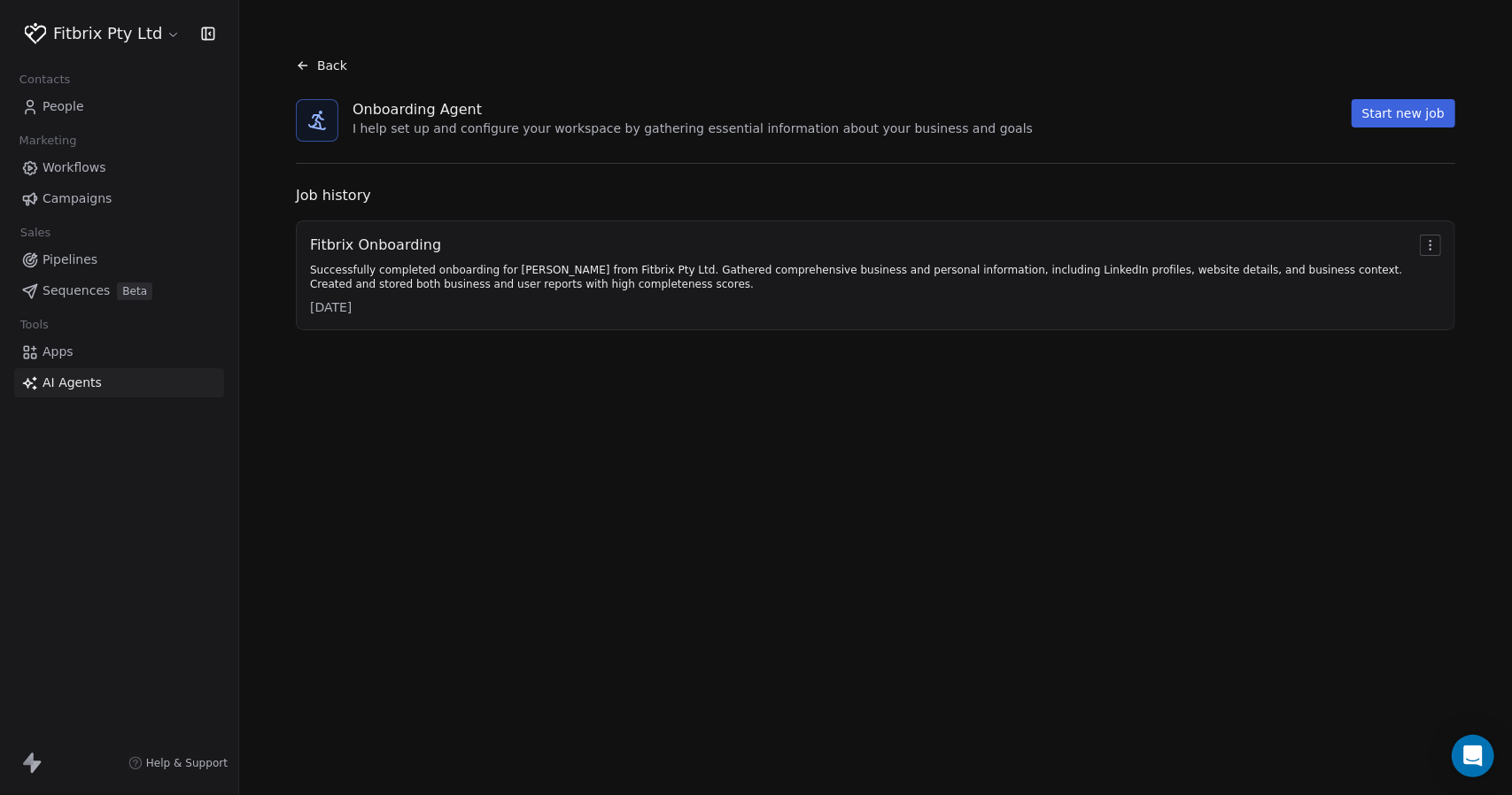
click at [296, 56] on div "Back" at bounding box center [875, 65] width 1187 height 46
click at [298, 61] on icon at bounding box center [303, 65] width 14 height 14
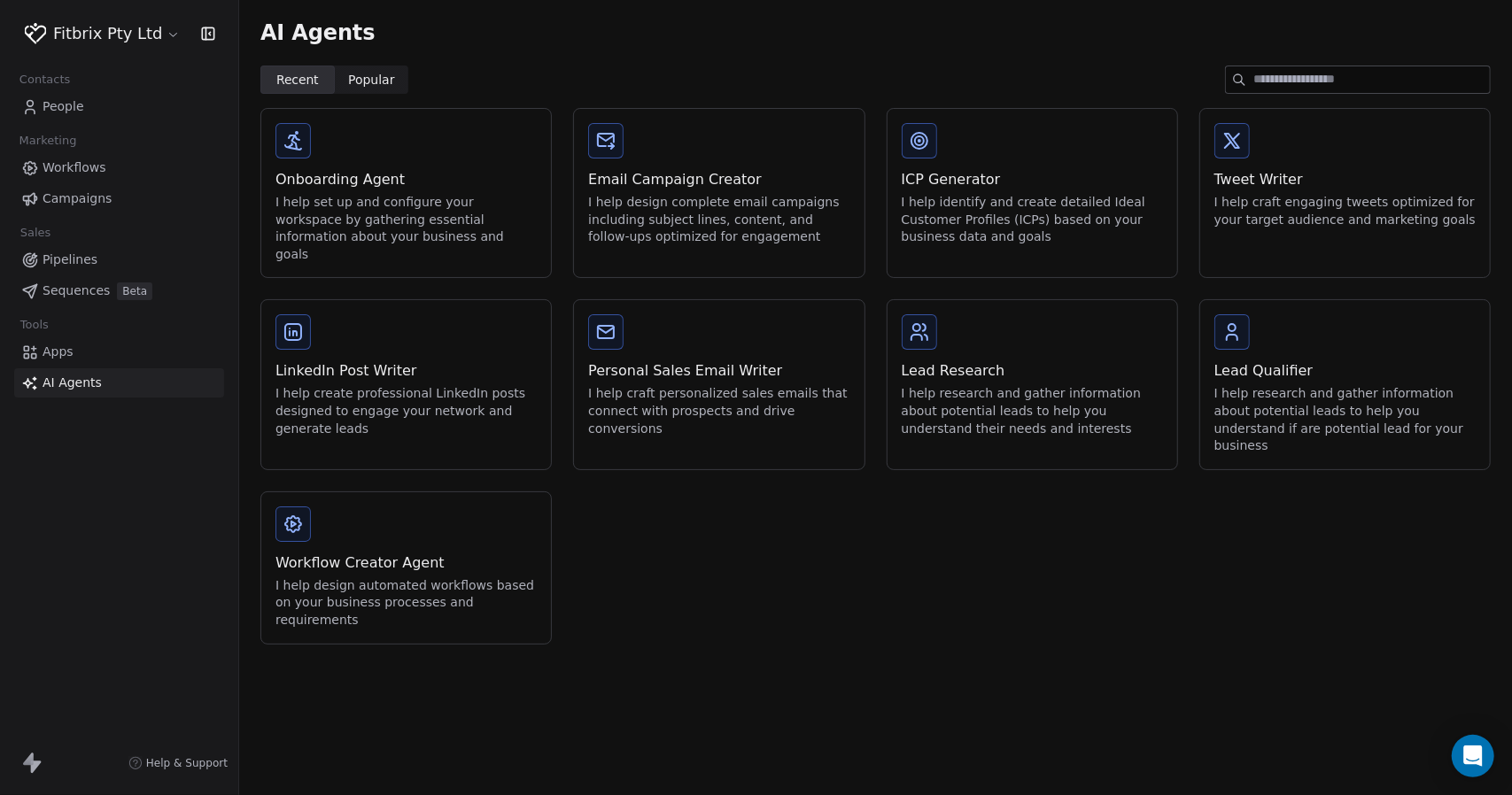
click at [379, 95] on div "Onboarding Agent I help set up and configure your workspace by gathering essent…" at bounding box center [875, 369] width 1273 height 550
click at [367, 62] on div "AI Agents" at bounding box center [875, 33] width 1273 height 65
click at [367, 64] on div "AI Agents" at bounding box center [875, 33] width 1273 height 65
click at [373, 82] on span "Popular" at bounding box center [371, 80] width 47 height 18
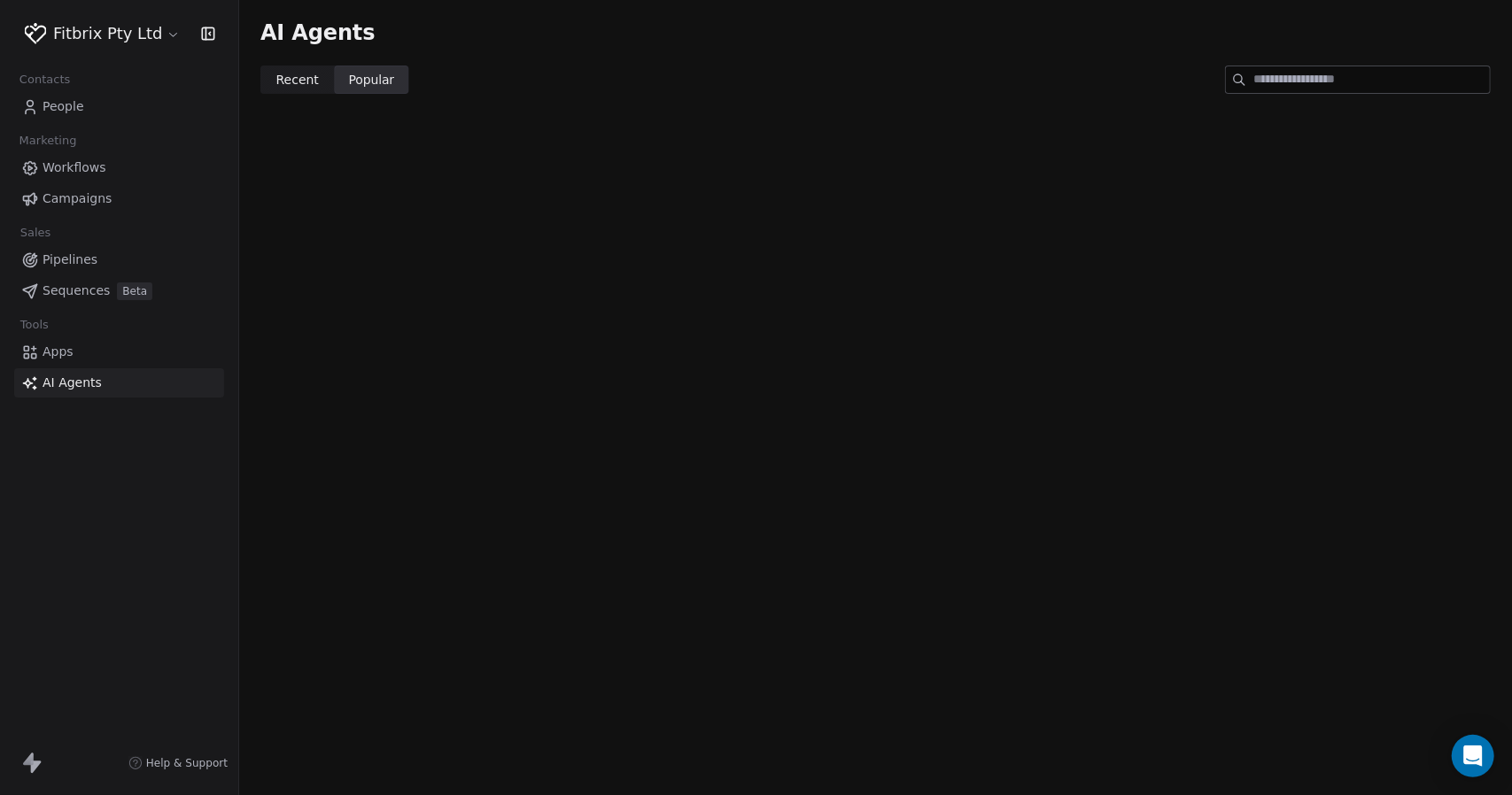
drag, startPoint x: 429, startPoint y: 291, endPoint x: 427, endPoint y: 282, distance: 9.2
click at [427, 282] on div "AI Agents Recent Recent Popular Popular" at bounding box center [875, 398] width 1273 height 795
click at [303, 82] on span "Recent" at bounding box center [298, 80] width 42 height 18
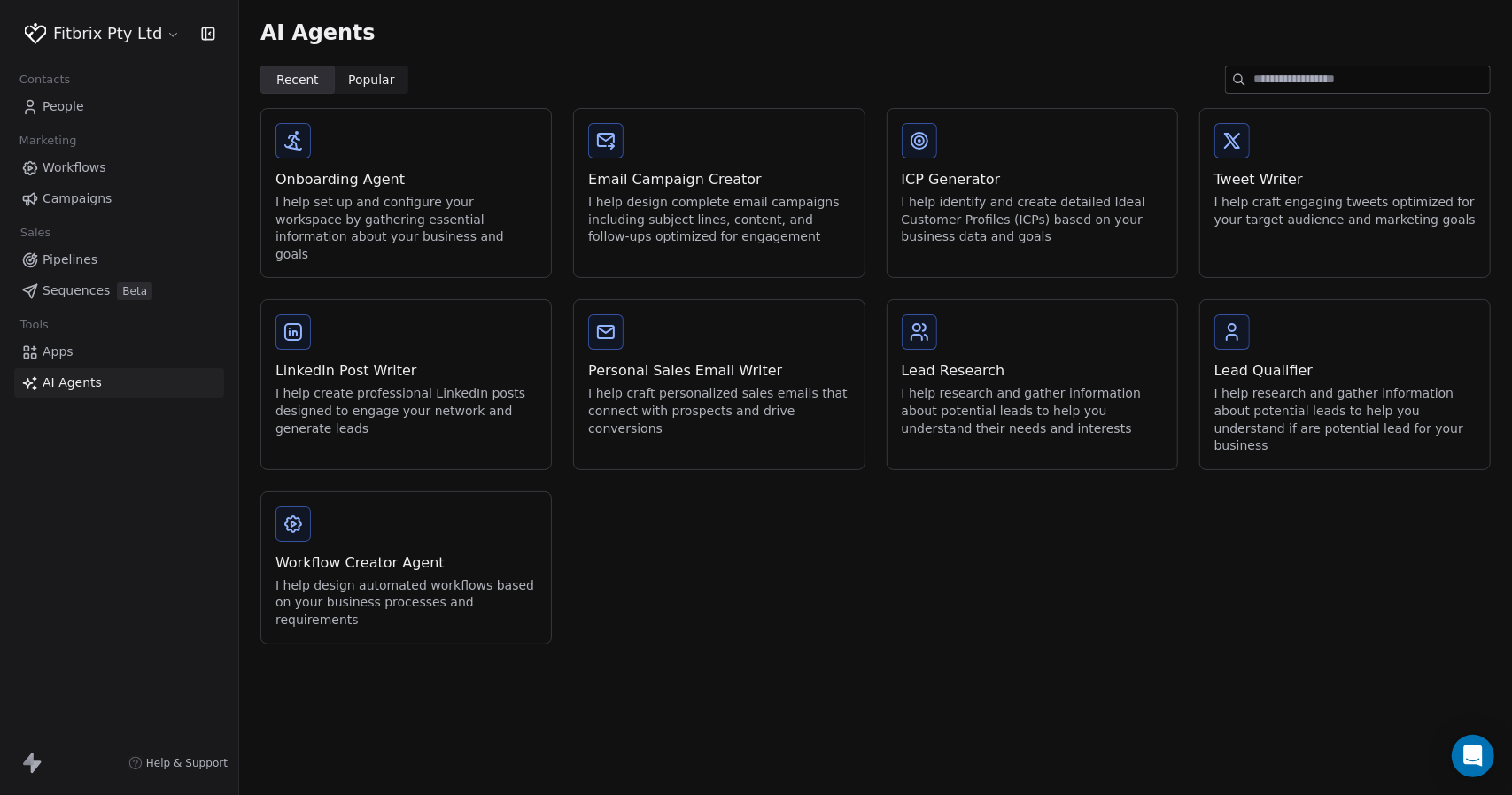
click at [439, 151] on div "Onboarding Agent I help set up and configure your workspace by gathering essent…" at bounding box center [405, 192] width 289 height 168
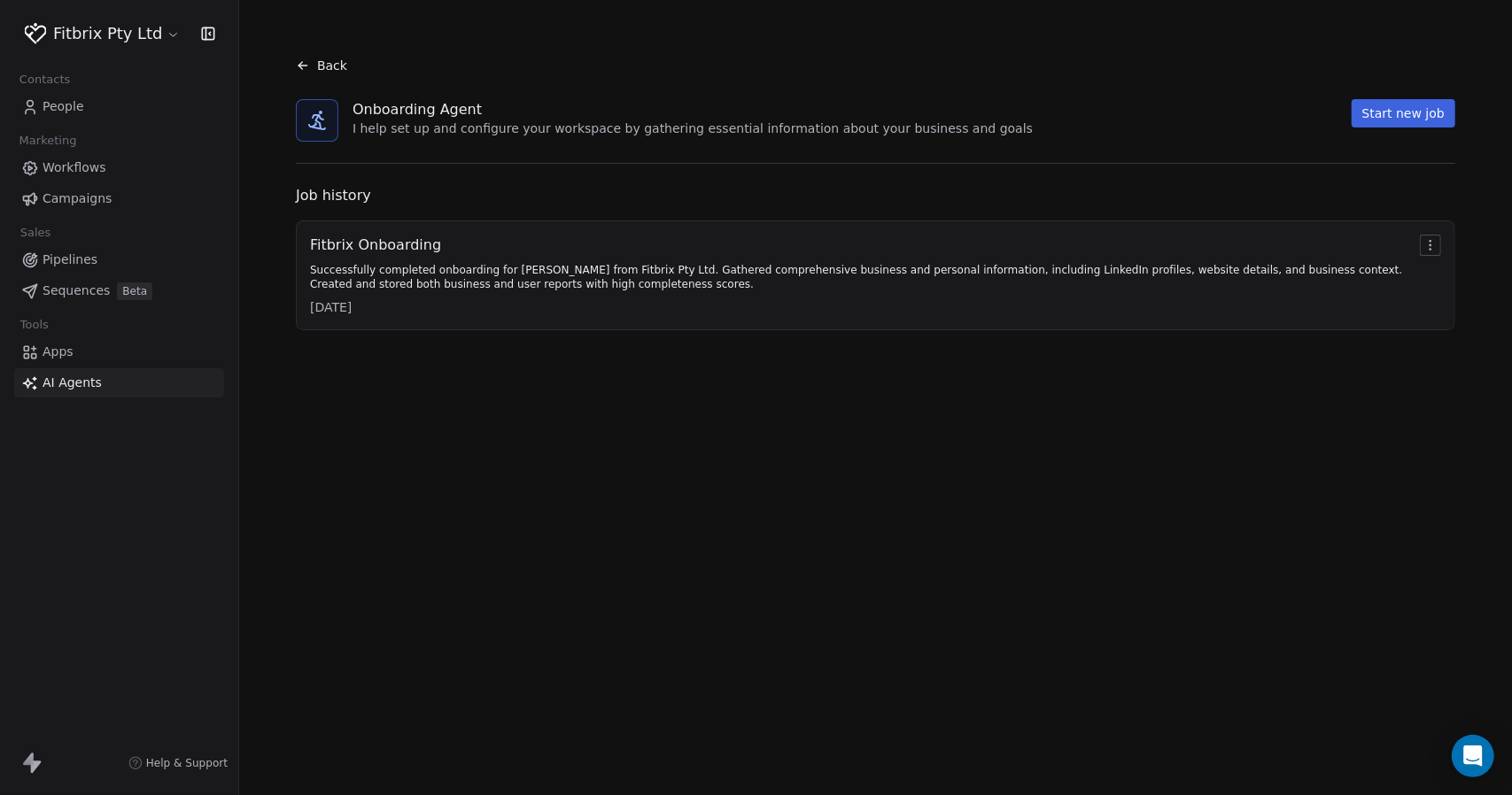
click at [1446, 241] on div "Fitbrix Onboarding Successfully completed onboarding for Mark Dalton from Fitbr…" at bounding box center [875, 276] width 1159 height 109
click at [1433, 245] on html "Fitbrix Pty Ltd Contacts People Marketing Workflows Campaigns Sales Pipelines S…" at bounding box center [756, 398] width 1512 height 795
click at [1422, 266] on html "Fitbrix Pty Ltd Contacts People Marketing Workflows Campaigns Sales Pipelines S…" at bounding box center [756, 398] width 1512 height 795
